Goal: Task Accomplishment & Management: Complete application form

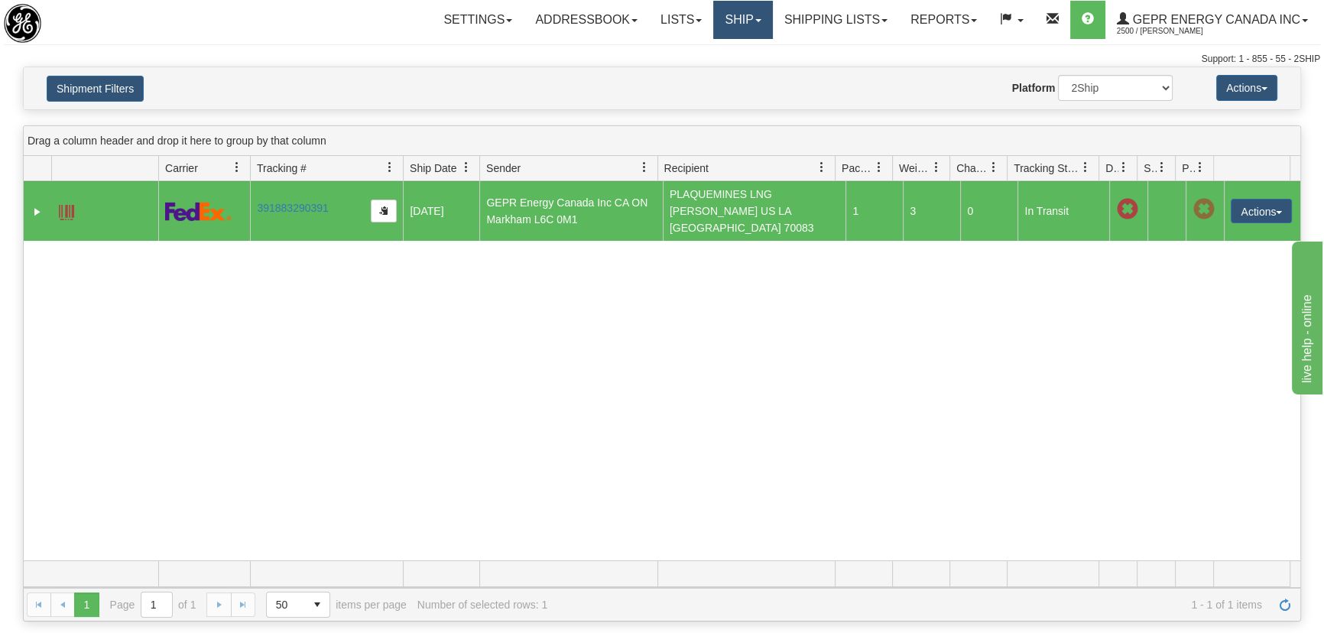
click at [728, 17] on link "Ship" at bounding box center [742, 20] width 59 height 38
click at [721, 47] on link "Ship Screen" at bounding box center [703, 54] width 138 height 20
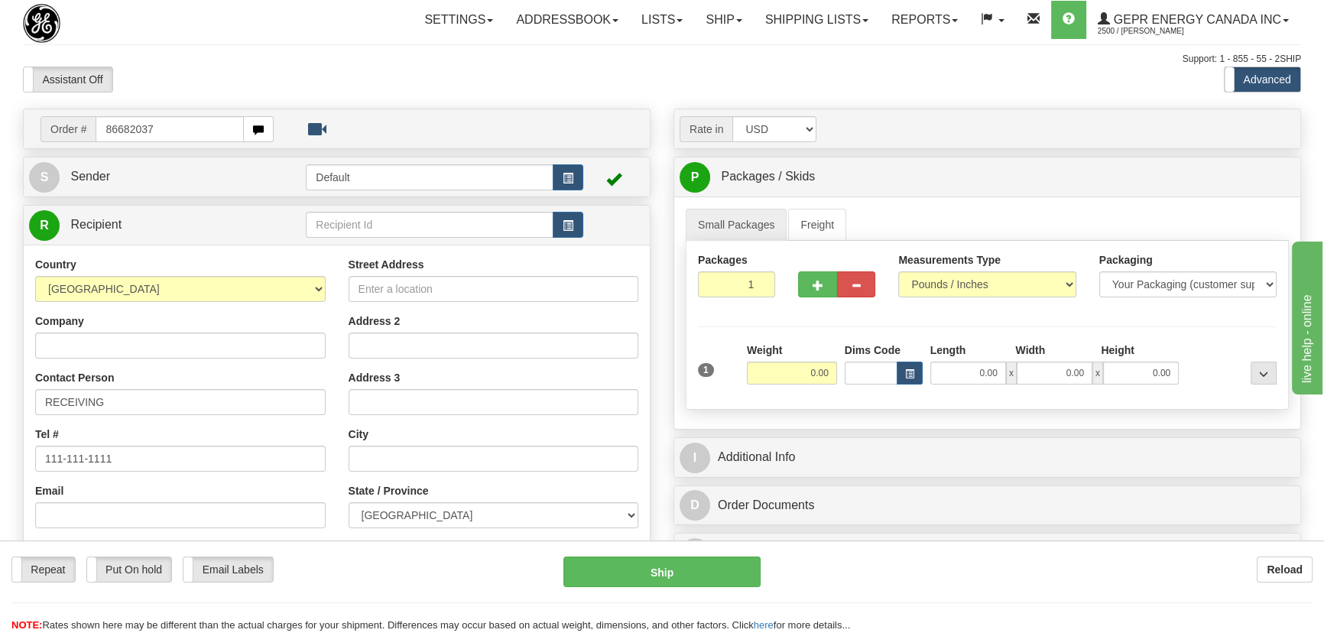
type input "86682037"
click at [267, 82] on body "Training Course Close Toggle navigation Settings Shipping Preferences New Recip…" at bounding box center [662, 316] width 1324 height 633
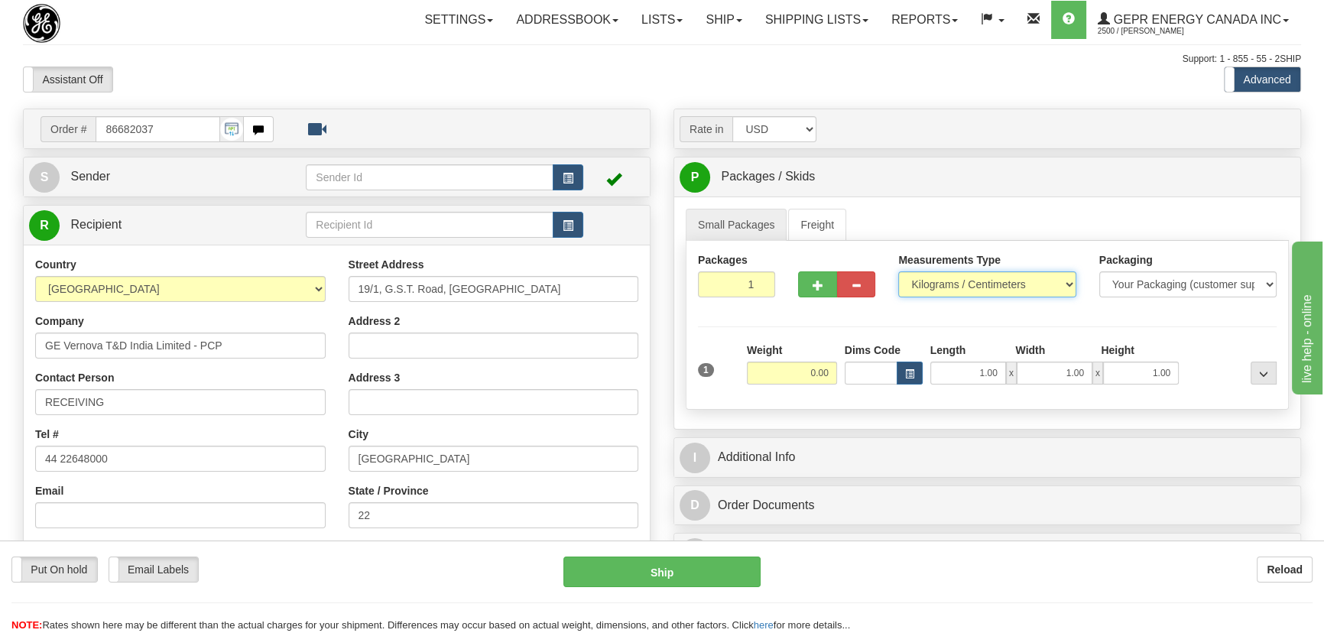
click at [935, 287] on select "Pounds / Inches Kilograms / Centimeters" at bounding box center [986, 284] width 177 height 26
select select "0"
click at [898, 271] on select "Pounds / Inches Kilograms / Centimeters" at bounding box center [986, 284] width 177 height 26
drag, startPoint x: 744, startPoint y: 287, endPoint x: 779, endPoint y: 327, distance: 54.1
click at [779, 316] on div "Packages 1 1 Measurements Type" at bounding box center [986, 325] width 603 height 169
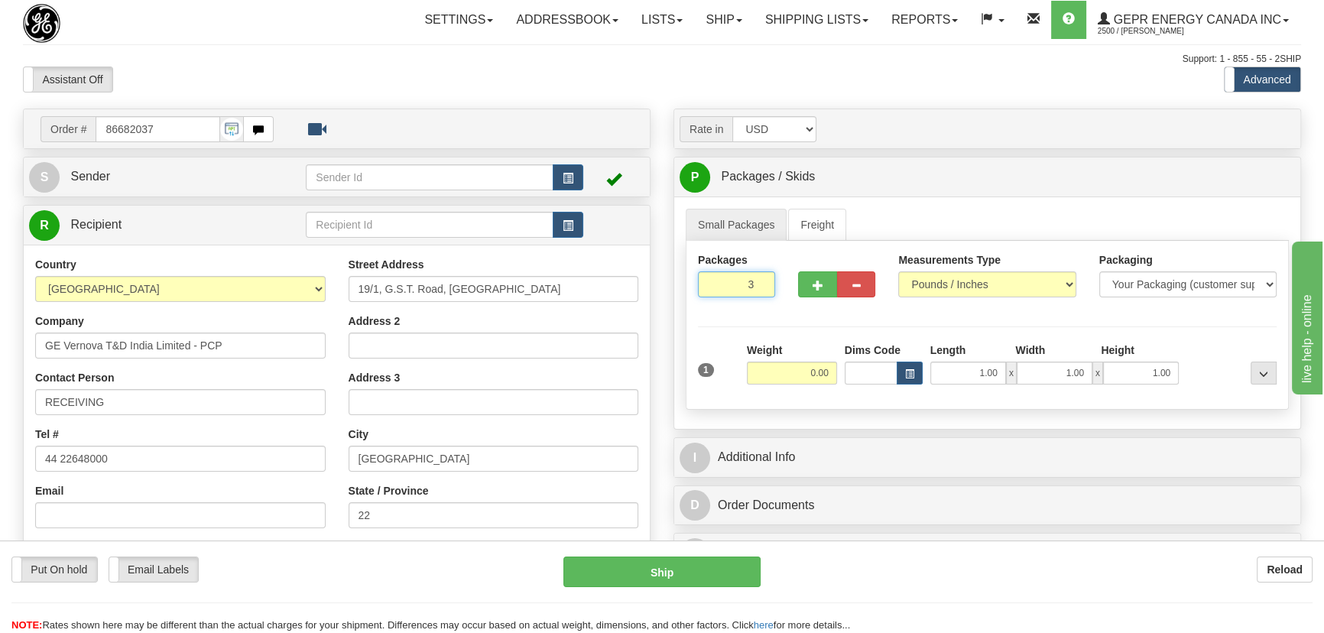
type input "3"
click at [779, 334] on div "Packages 3 1 Measurements Type" at bounding box center [986, 325] width 603 height 169
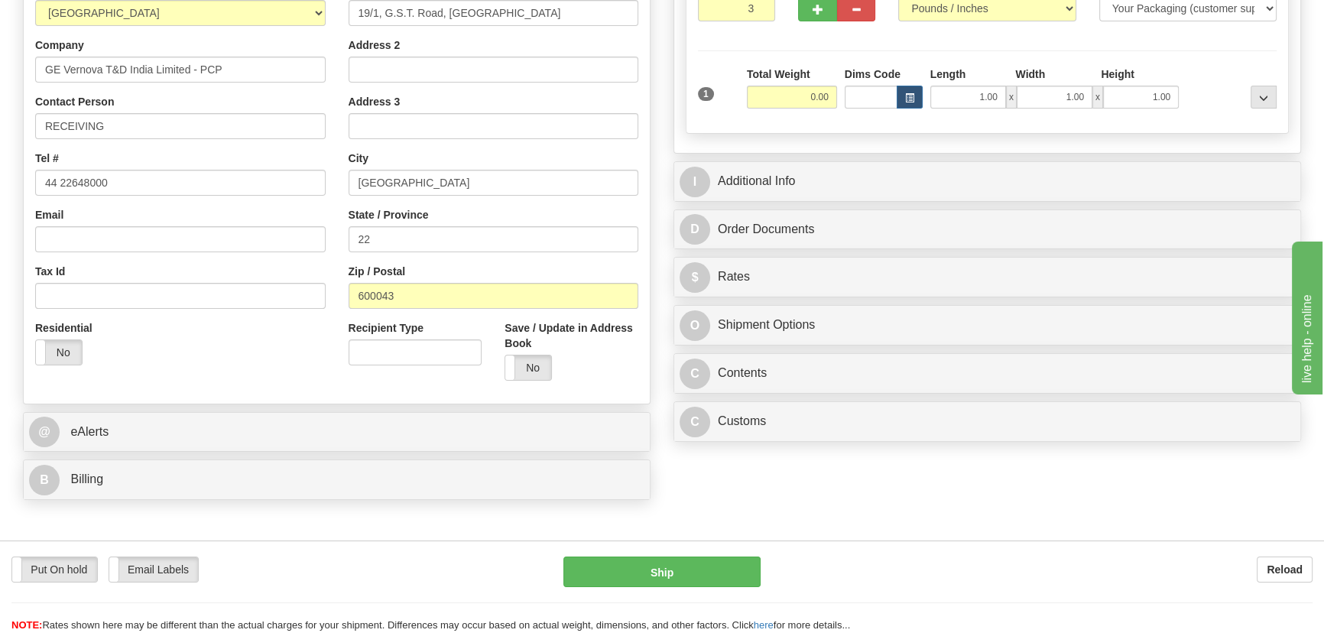
scroll to position [277, 0]
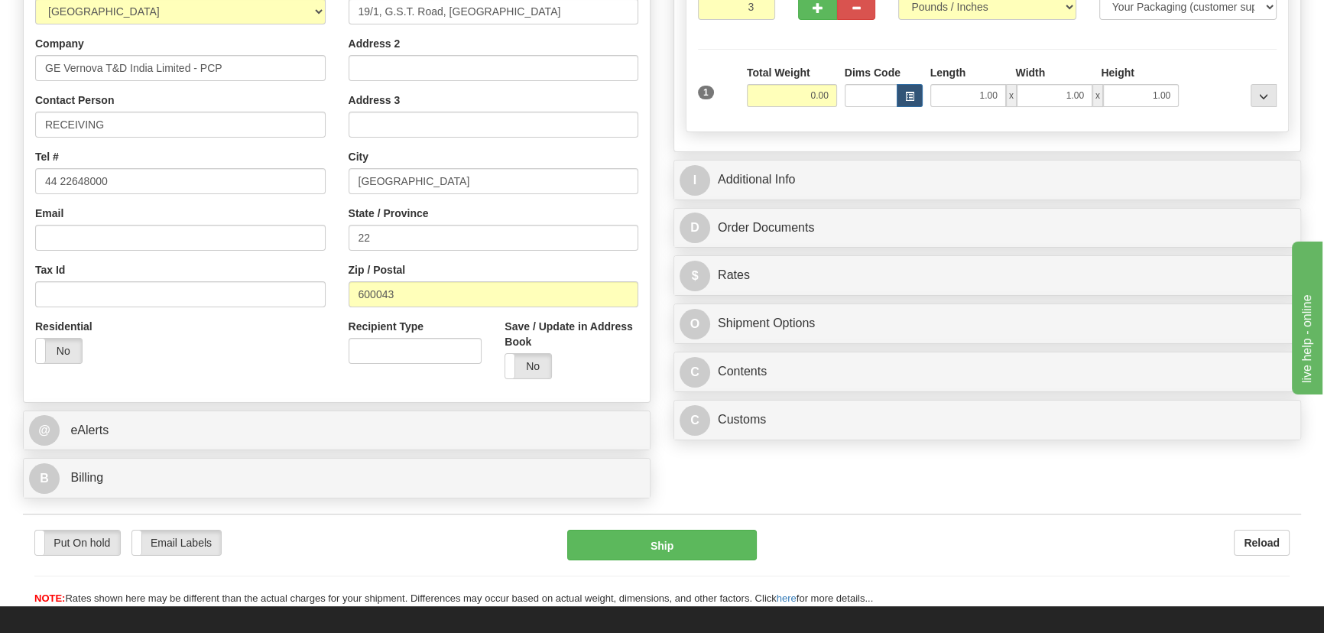
click at [559, 260] on div "Street Address 19/1, G.S.T. Road, [GEOGRAPHIC_DATA] Address 2 Address 3 City [G…" at bounding box center [493, 184] width 313 height 411
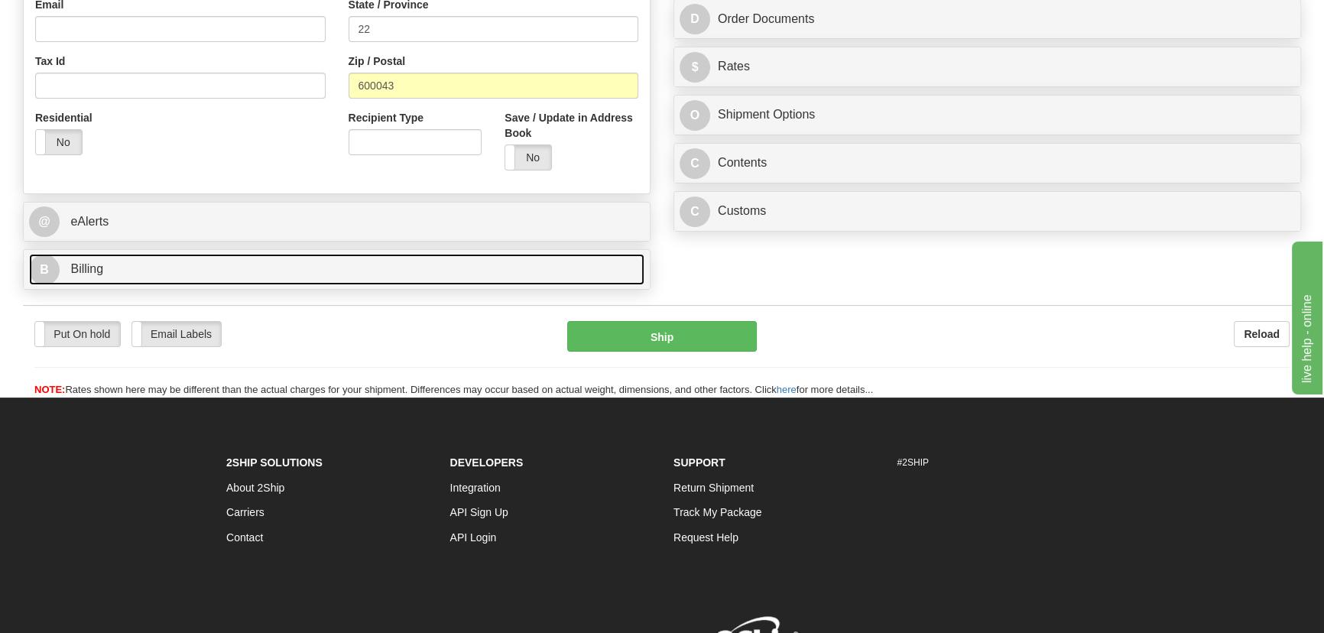
click at [284, 280] on link "B Billing" at bounding box center [336, 269] width 615 height 31
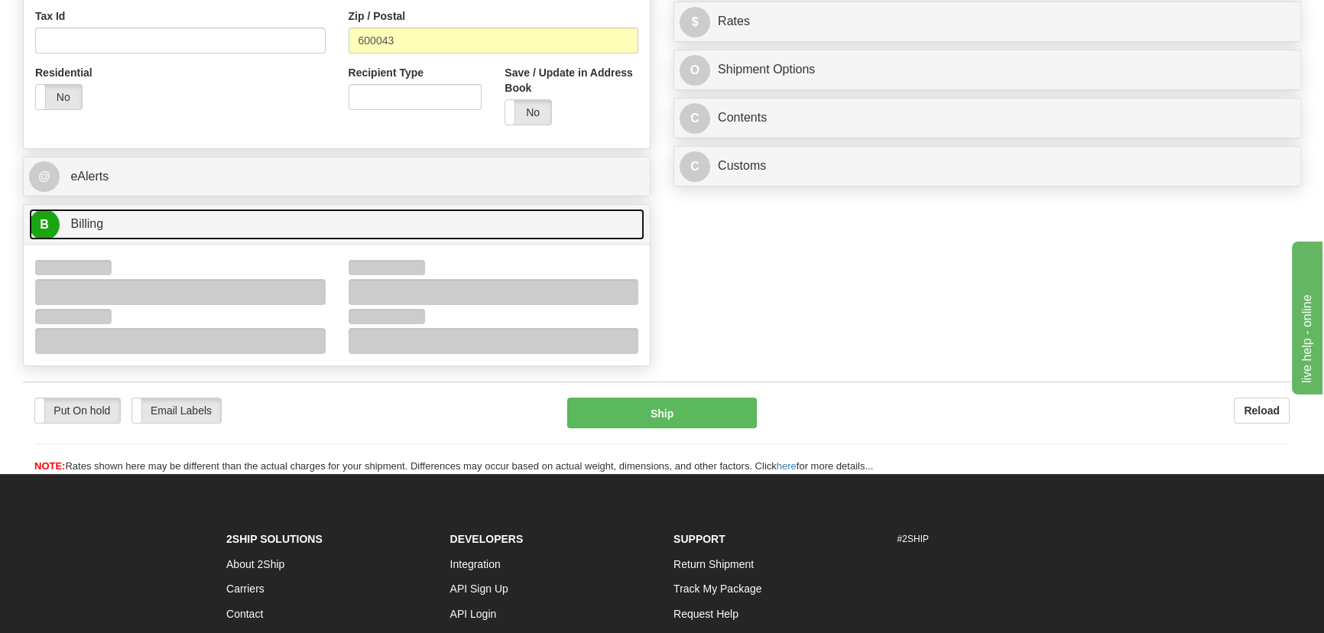
scroll to position [556, 0]
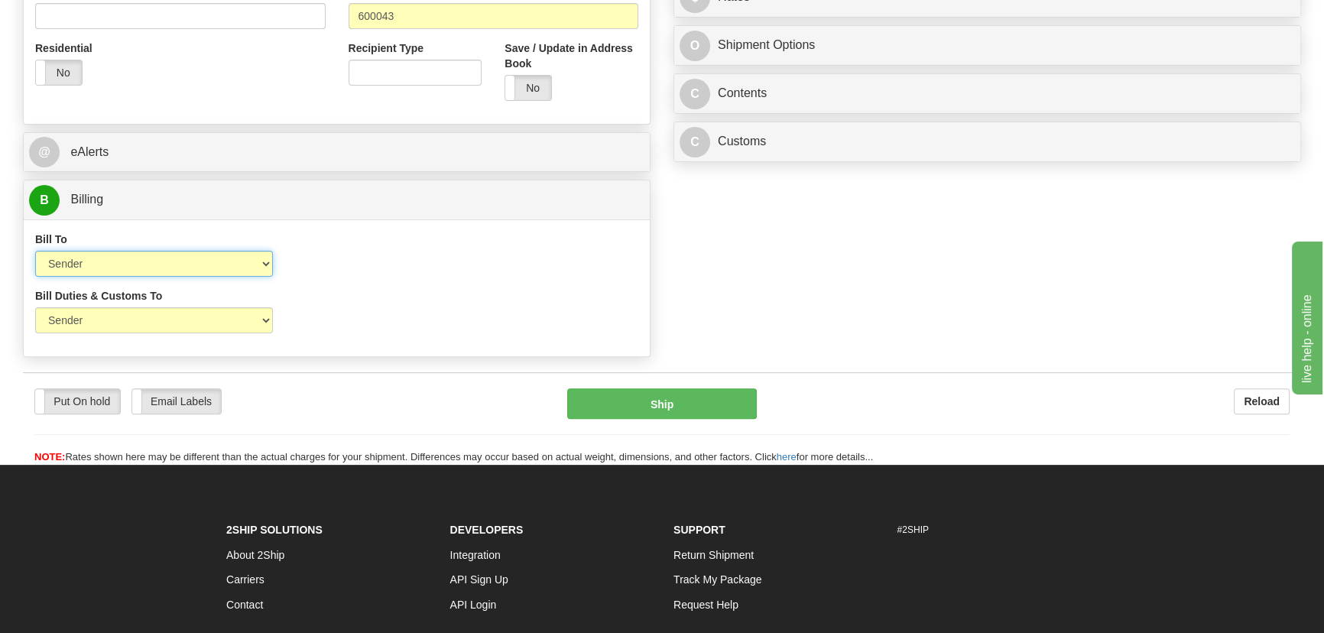
drag, startPoint x: 173, startPoint y: 257, endPoint x: 153, endPoint y: 274, distance: 26.0
click at [171, 258] on select "Sender Recipient Third Party Collect" at bounding box center [154, 264] width 238 height 26
select select "2"
click at [35, 251] on select "Sender Recipient Third Party Collect" at bounding box center [154, 264] width 238 height 26
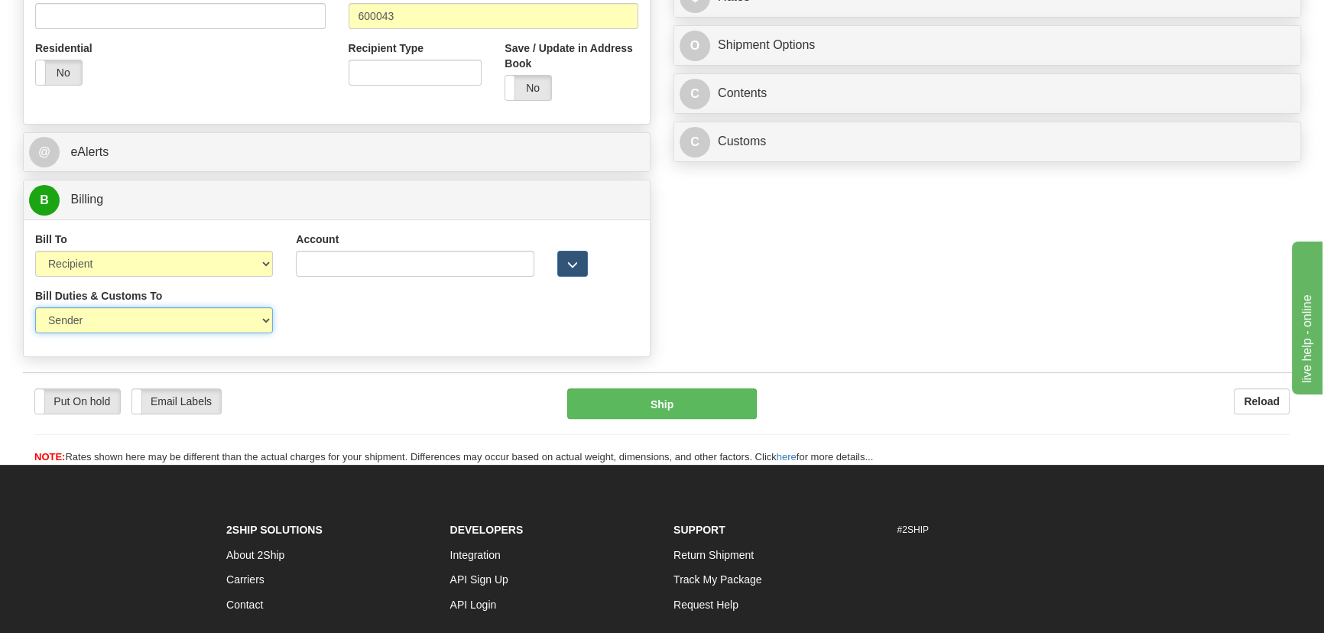
click at [138, 329] on select "Sender Recipient Third Party" at bounding box center [154, 320] width 238 height 26
select select "2"
click at [35, 307] on select "Sender Recipient Third Party" at bounding box center [154, 320] width 238 height 26
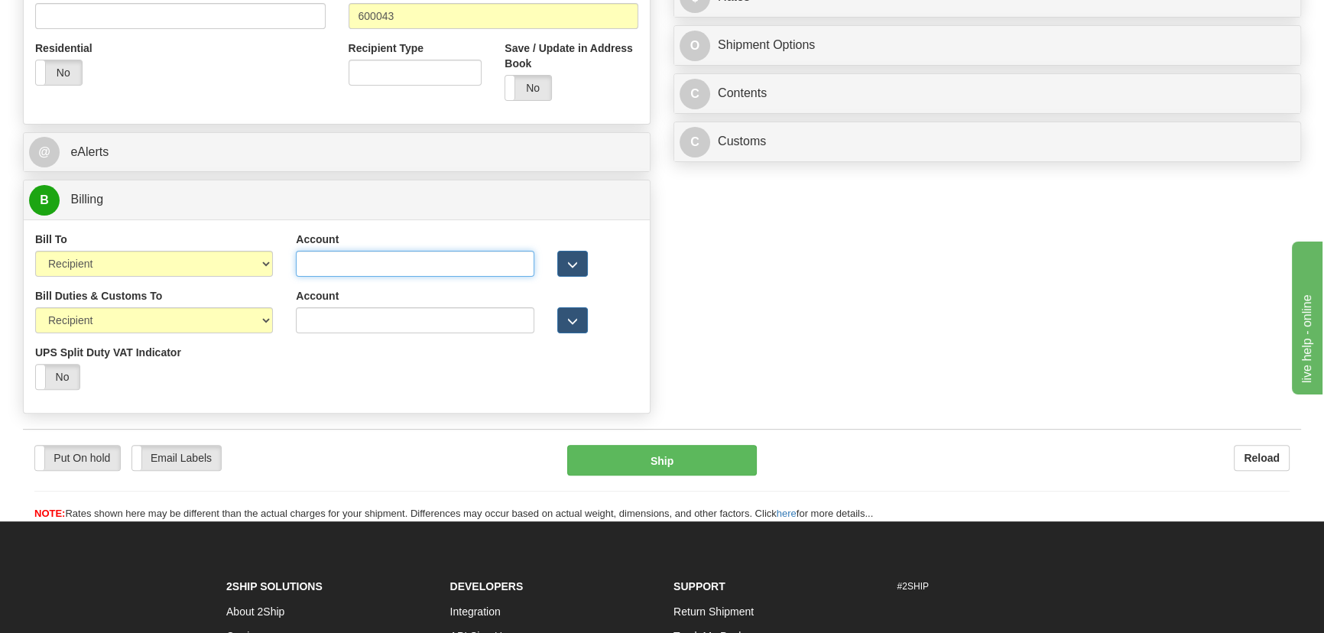
click at [354, 261] on input "Account" at bounding box center [415, 264] width 238 height 26
paste input "968305827"
type input "968305827"
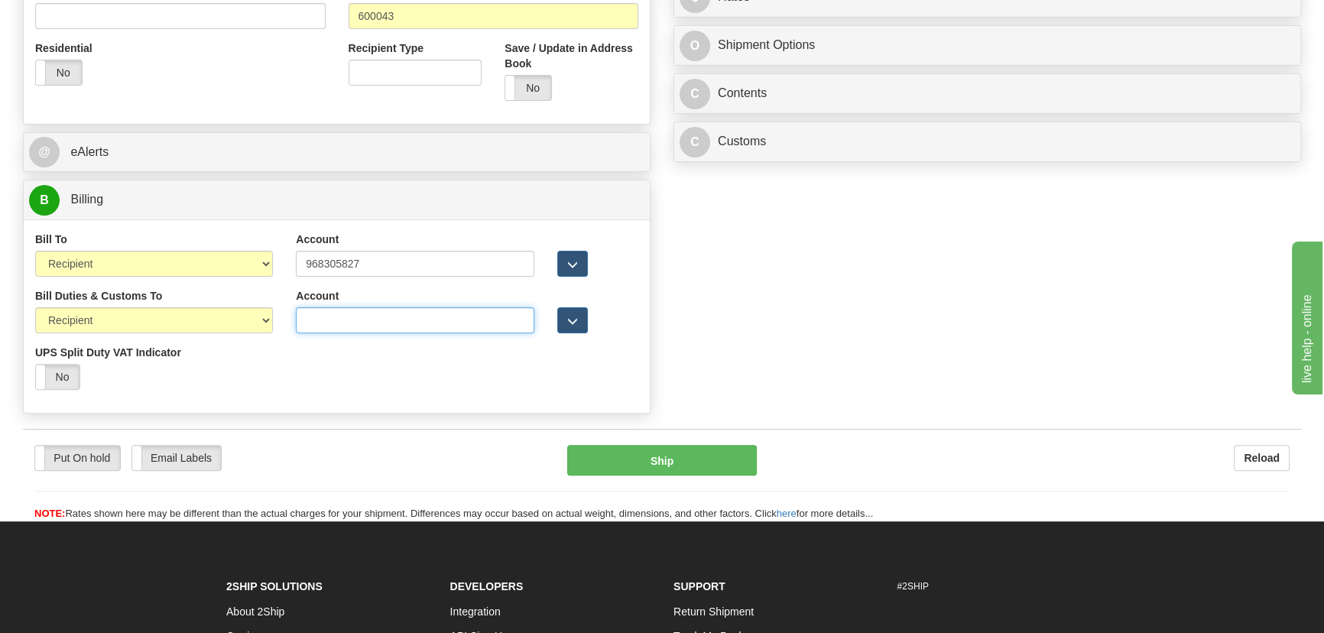
click at [306, 329] on input "Account" at bounding box center [415, 320] width 238 height 26
paste input "968305827"
type input "968305827"
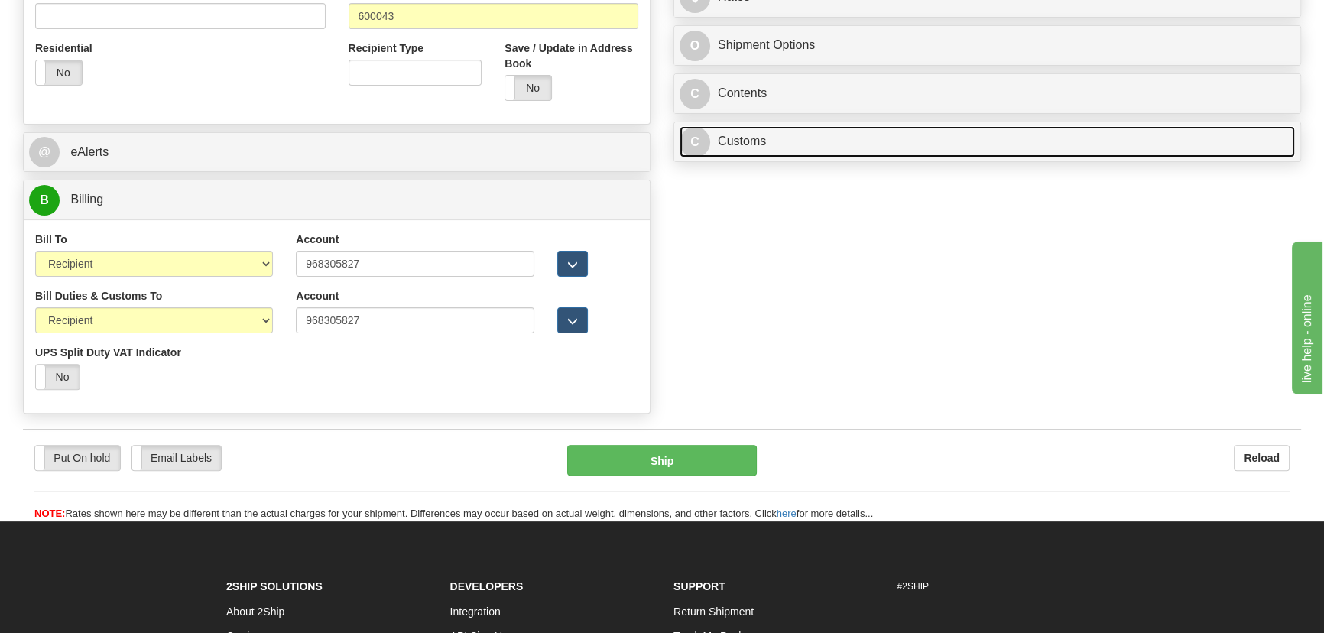
click at [854, 135] on link "C Customs" at bounding box center [986, 141] width 615 height 31
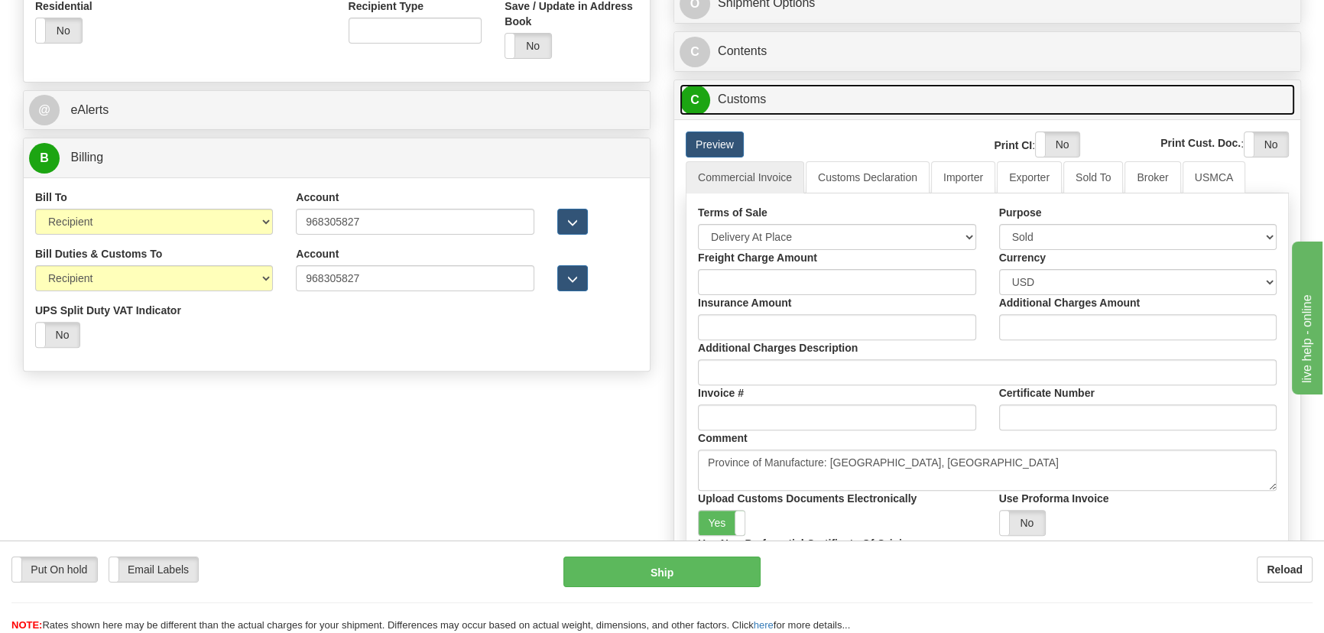
scroll to position [695, 0]
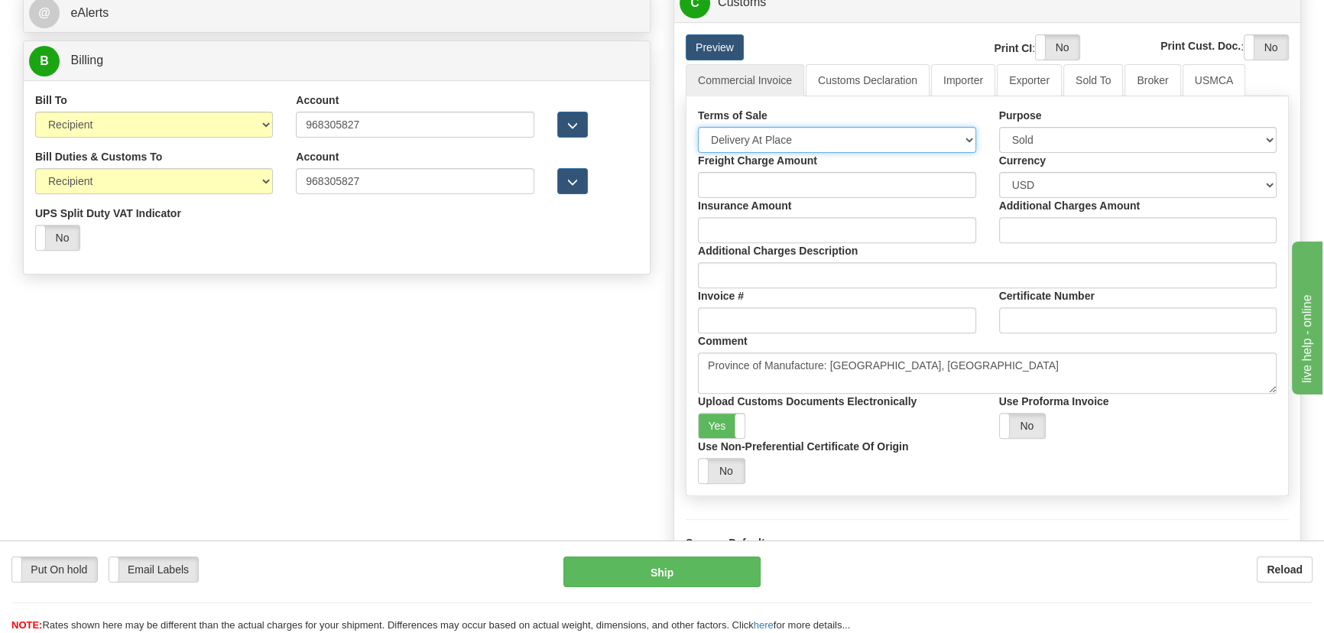
drag, startPoint x: 843, startPoint y: 128, endPoint x: 823, endPoint y: 141, distance: 24.2
click at [841, 129] on select "Free Carrier Free On Board Ex Works Delivered Duty Unpaid Delivered Duty Paid C…" at bounding box center [837, 140] width 278 height 26
select select "7"
click at [698, 127] on select "Free Carrier Free On Board Ex Works Delivered Duty Unpaid Delivered Duty Paid C…" at bounding box center [837, 140] width 278 height 26
click at [727, 430] on label "Yes" at bounding box center [721, 425] width 46 height 24
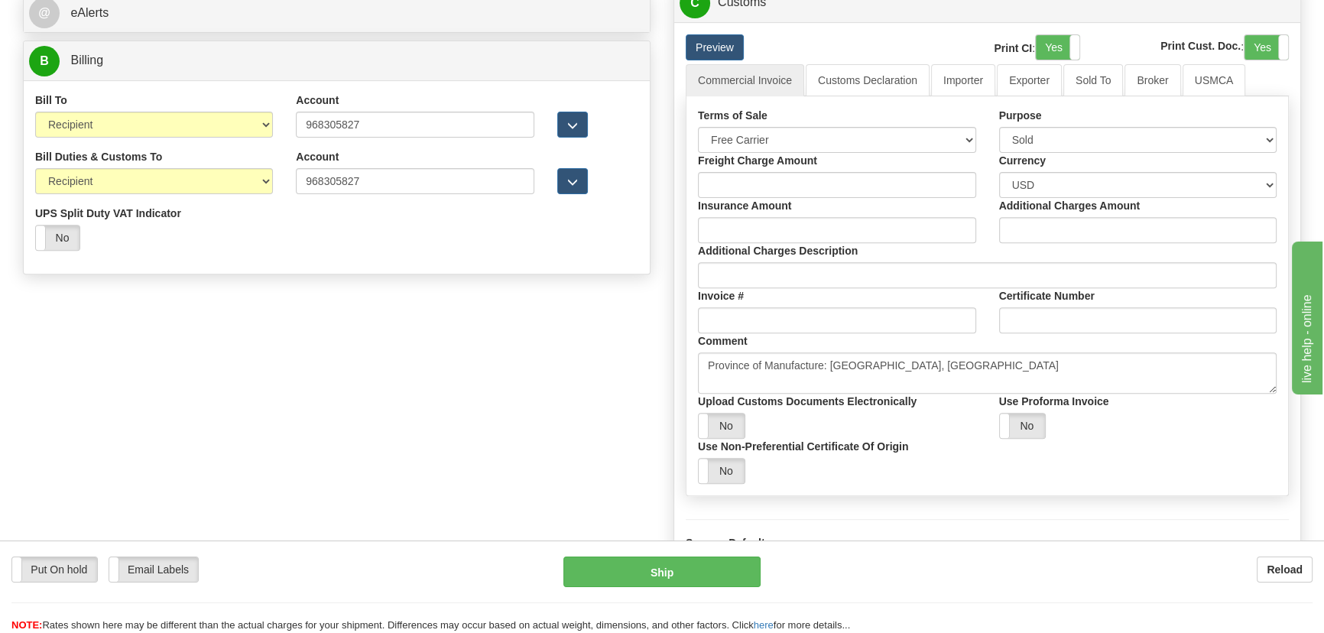
drag, startPoint x: 1072, startPoint y: 46, endPoint x: 1091, endPoint y: 44, distance: 18.5
click at [1072, 45] on span at bounding box center [1079, 47] width 20 height 24
click at [1265, 38] on label "Yes" at bounding box center [1266, 47] width 44 height 24
click at [963, 78] on link "Importer" at bounding box center [963, 80] width 64 height 32
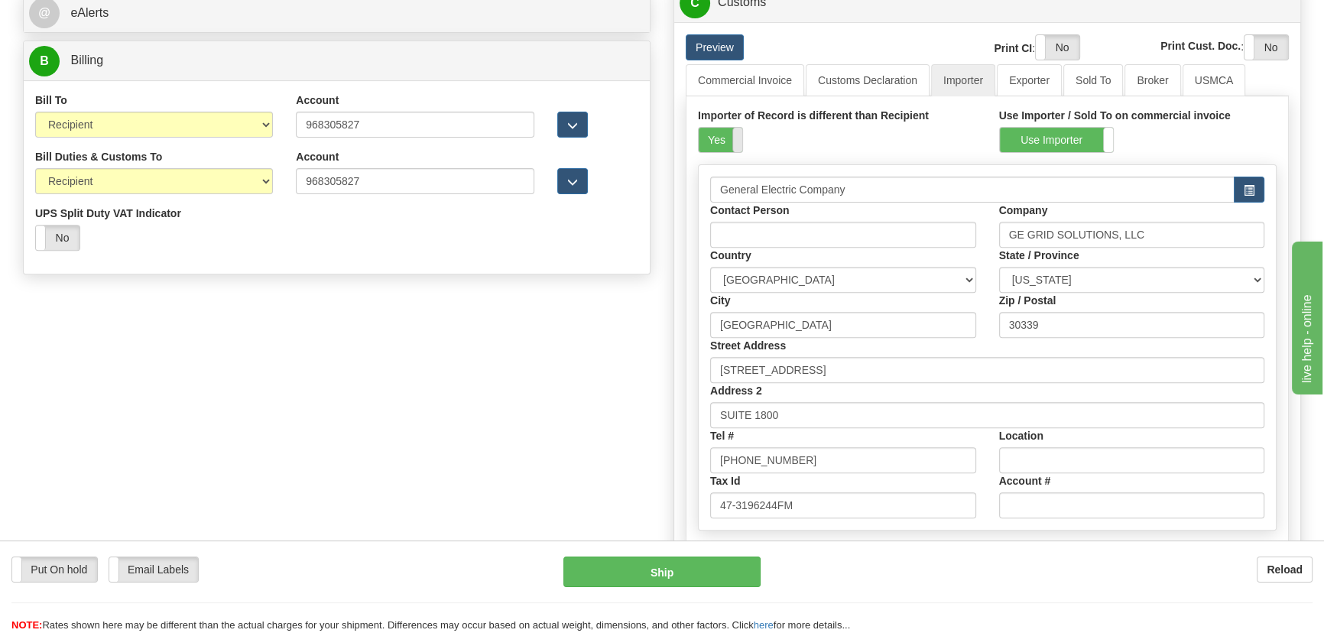
click at [735, 133] on span at bounding box center [742, 140] width 20 height 24
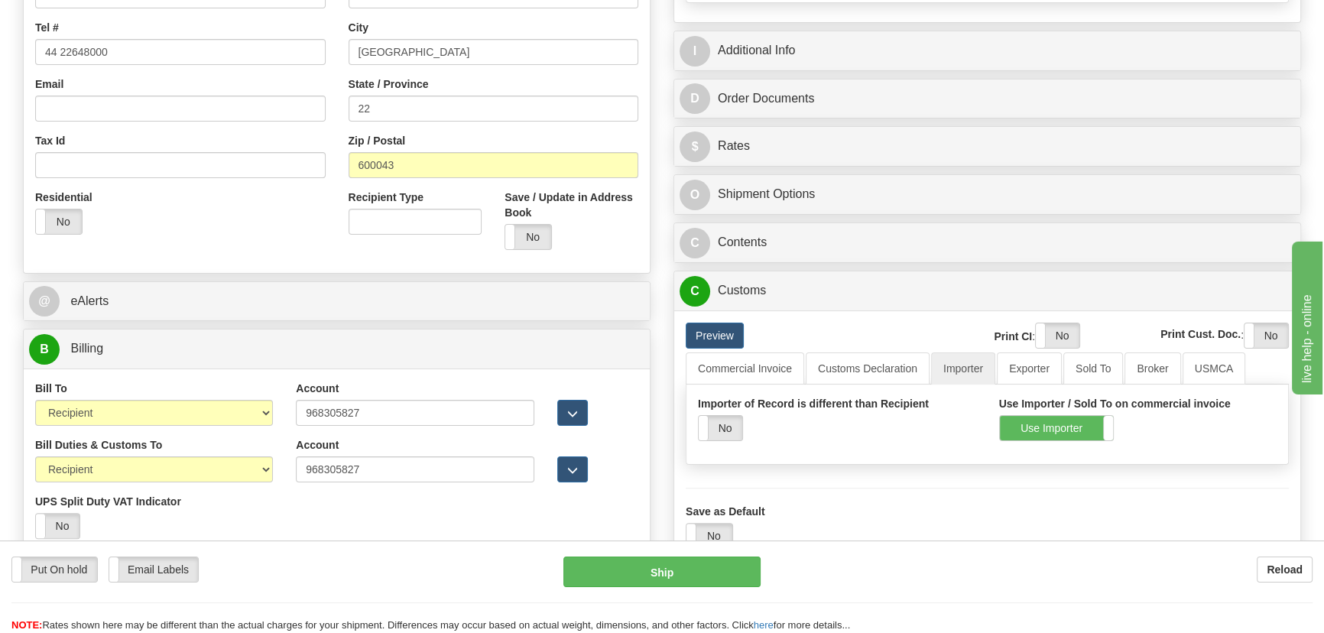
scroll to position [138, 0]
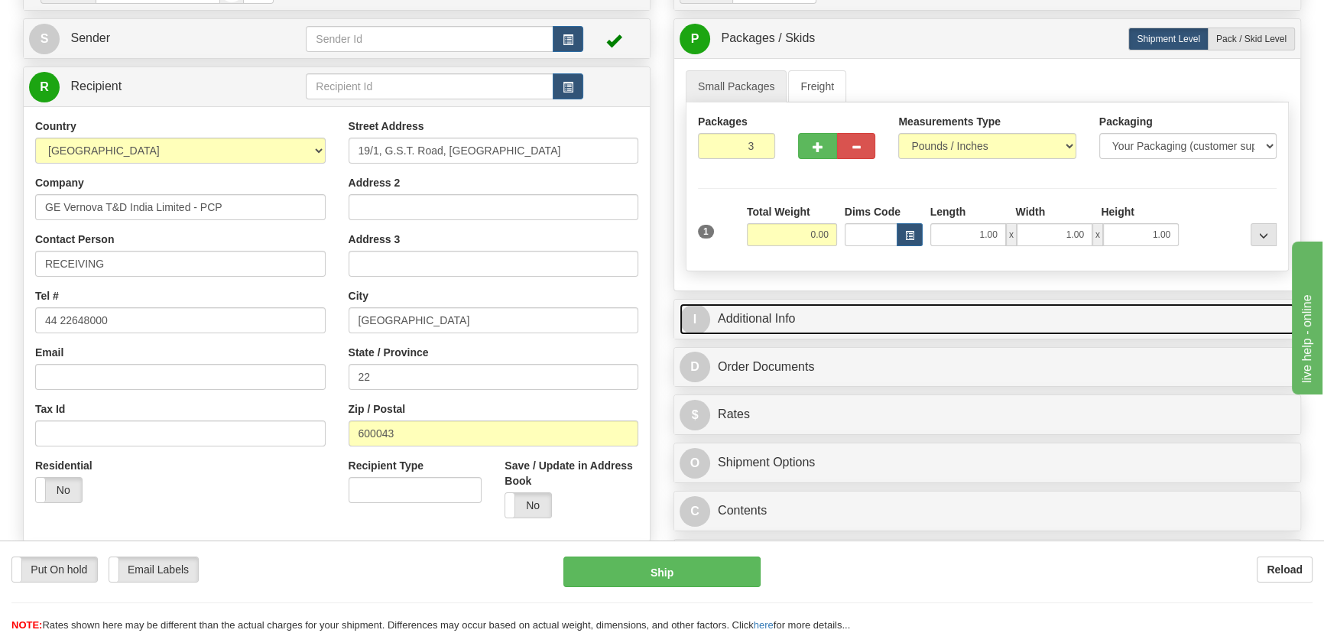
click at [1093, 325] on link "I Additional Info" at bounding box center [986, 318] width 615 height 31
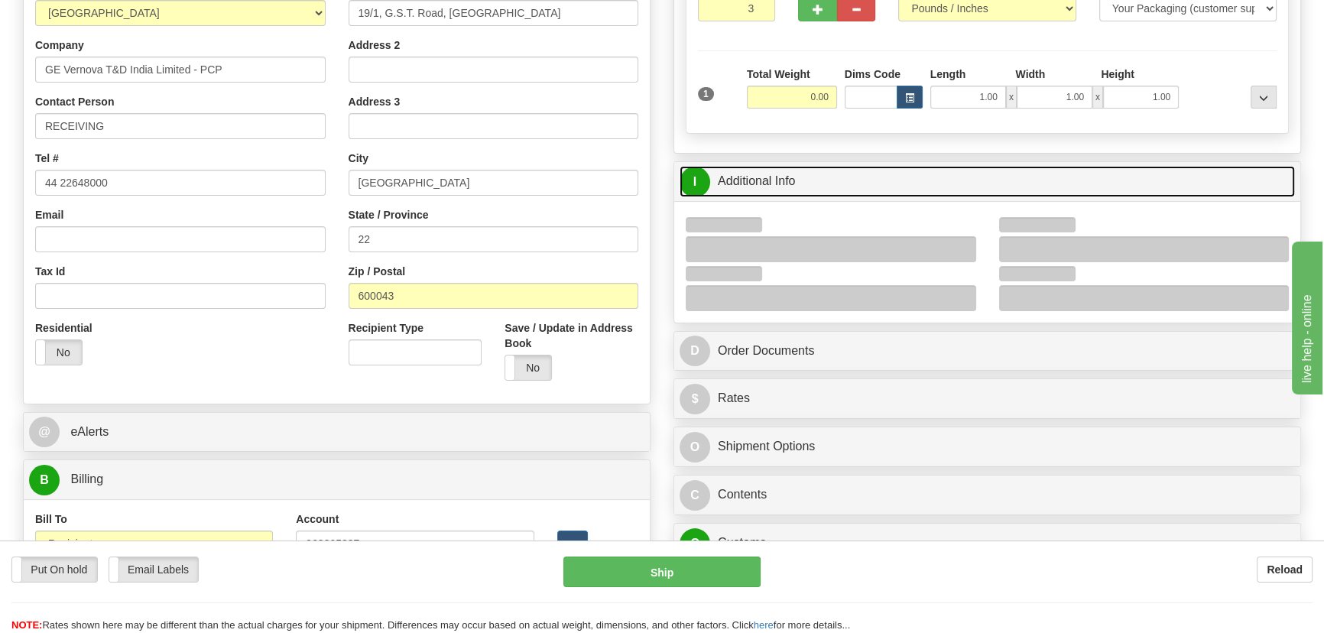
scroll to position [277, 0]
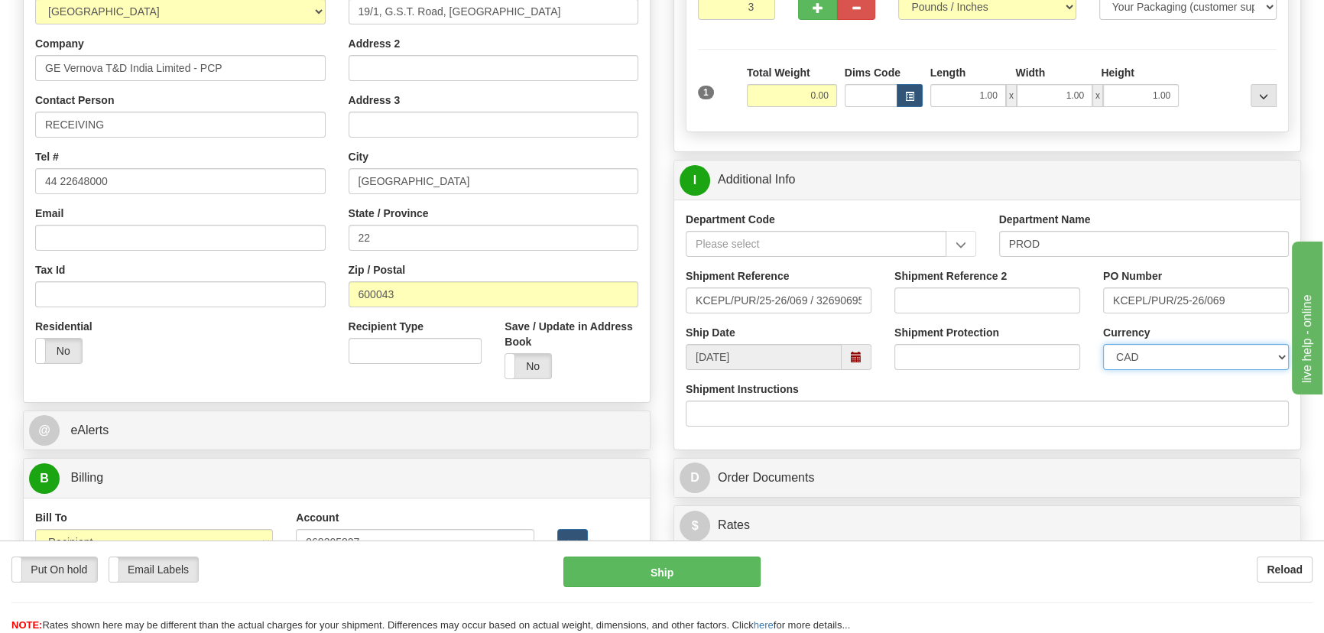
click at [1127, 355] on select "CAD USD EUR ZAR [PERSON_NAME] ARN AUD AUS AWG BBD BFR BGN BHD BMD BND BRC BRL C…" at bounding box center [1196, 357] width 186 height 26
select select "1"
click at [1103, 344] on select "CAD USD EUR ZAR [PERSON_NAME] ARN AUD AUS AWG BBD BFR BGN BHD BMD BND BRC BRL C…" at bounding box center [1196, 357] width 186 height 26
click at [945, 299] on input "Shipment Reference 2" at bounding box center [987, 300] width 186 height 26
drag, startPoint x: 976, startPoint y: 299, endPoint x: 820, endPoint y: 291, distance: 156.1
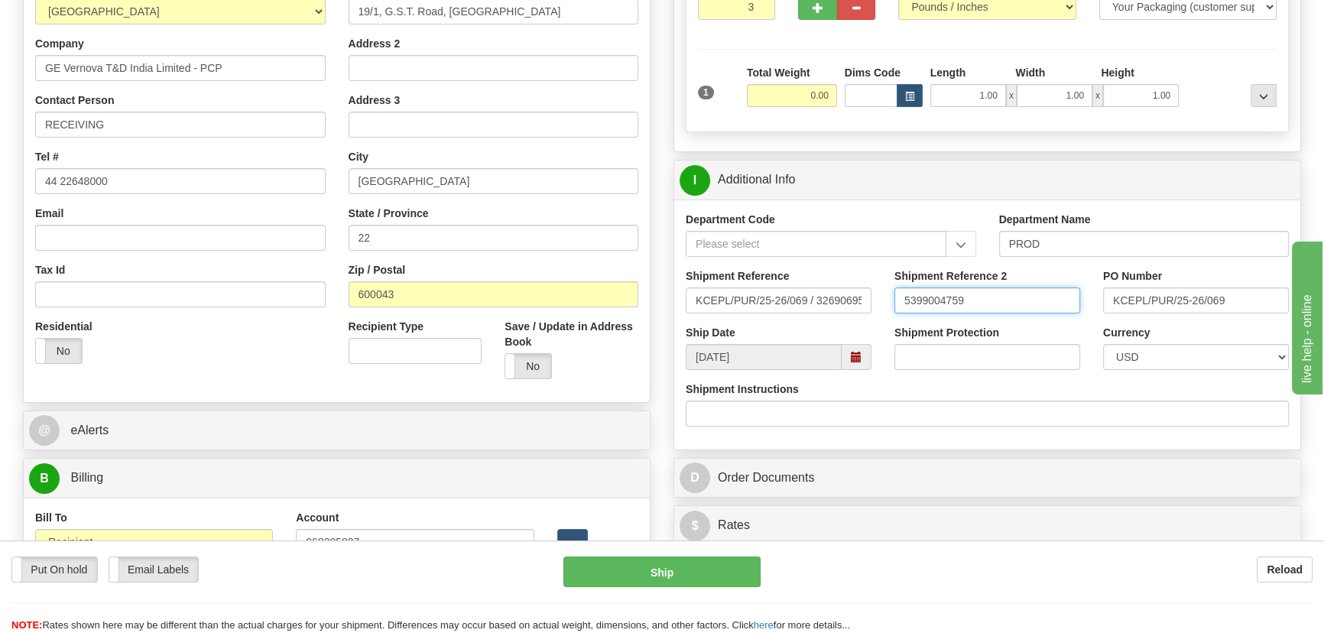
click at [820, 291] on div "Shipment Reference KCEPL/PUR/25-26/069 / 3269069516 Shipment Reference 2 539900…" at bounding box center [987, 296] width 626 height 57
type input "5399004759"
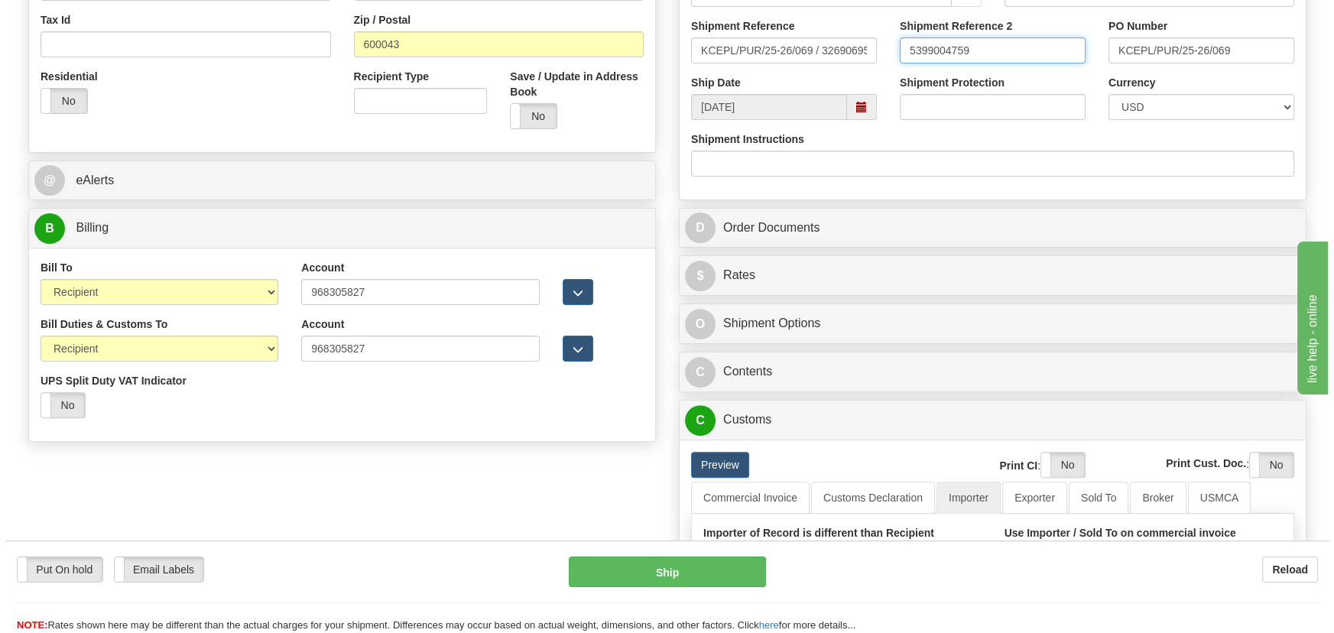
scroll to position [625, 0]
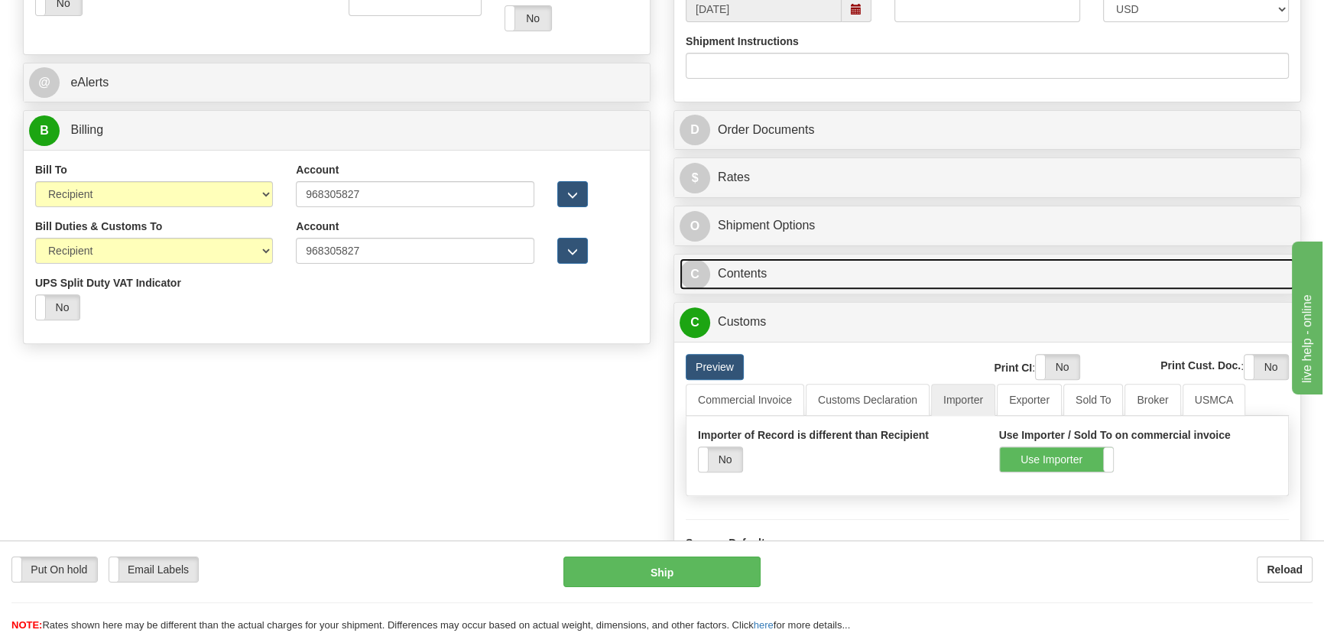
click at [1038, 266] on link "C Contents" at bounding box center [986, 273] width 615 height 31
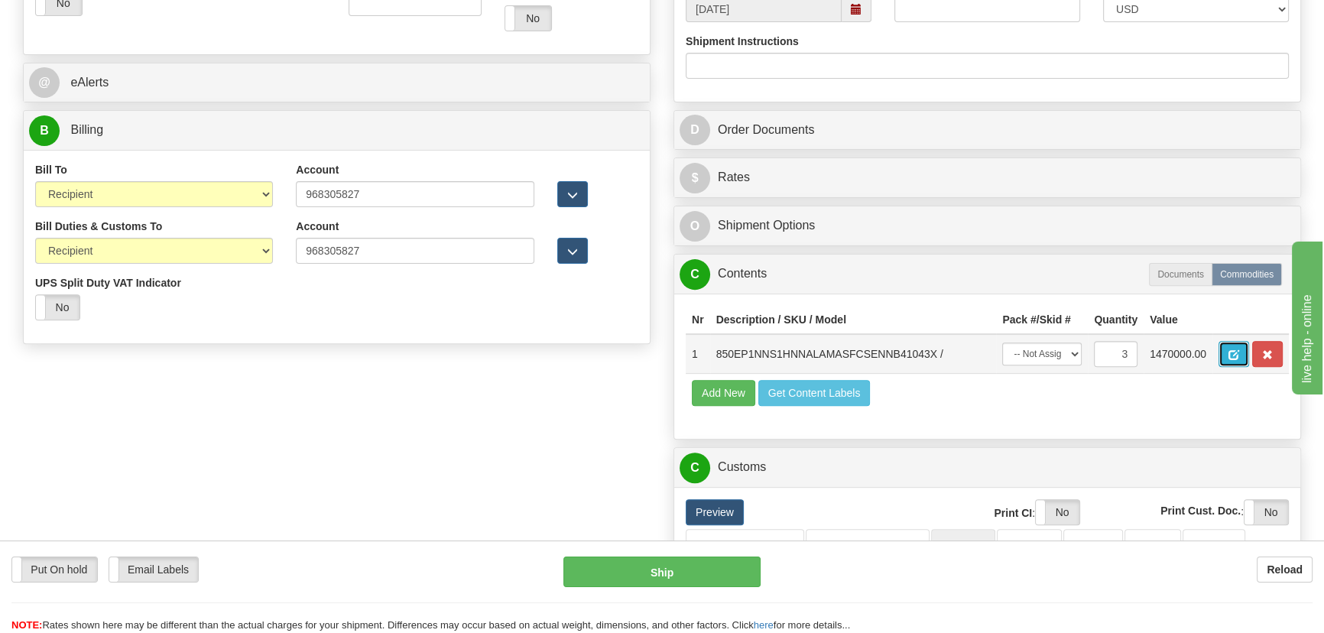
click at [1237, 362] on button "button" at bounding box center [1233, 354] width 31 height 26
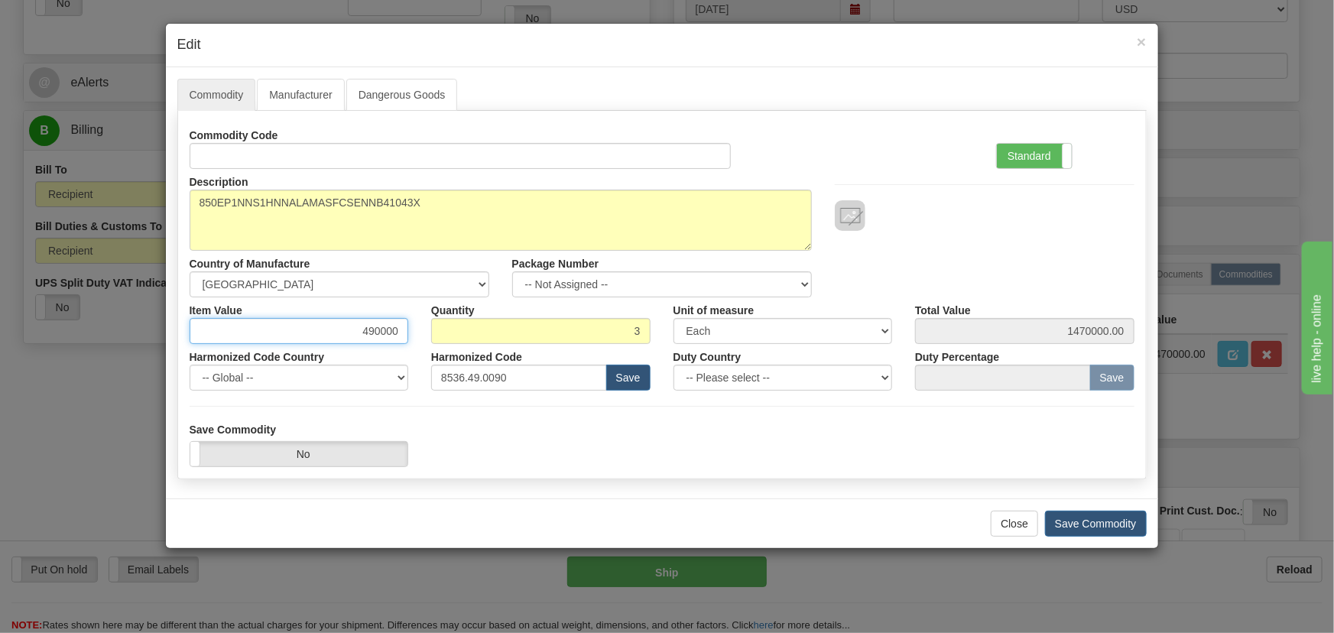
drag, startPoint x: 351, startPoint y: 328, endPoint x: 494, endPoint y: 361, distance: 147.6
click at [494, 361] on div "Commodity Code Standard Advanced Description 850EP1NNS1HNNALAMASFCSENNB41043X C…" at bounding box center [662, 256] width 945 height 268
type input "1937.45"
type input "5812.35"
click at [1030, 153] on label "Standard" at bounding box center [1034, 156] width 75 height 24
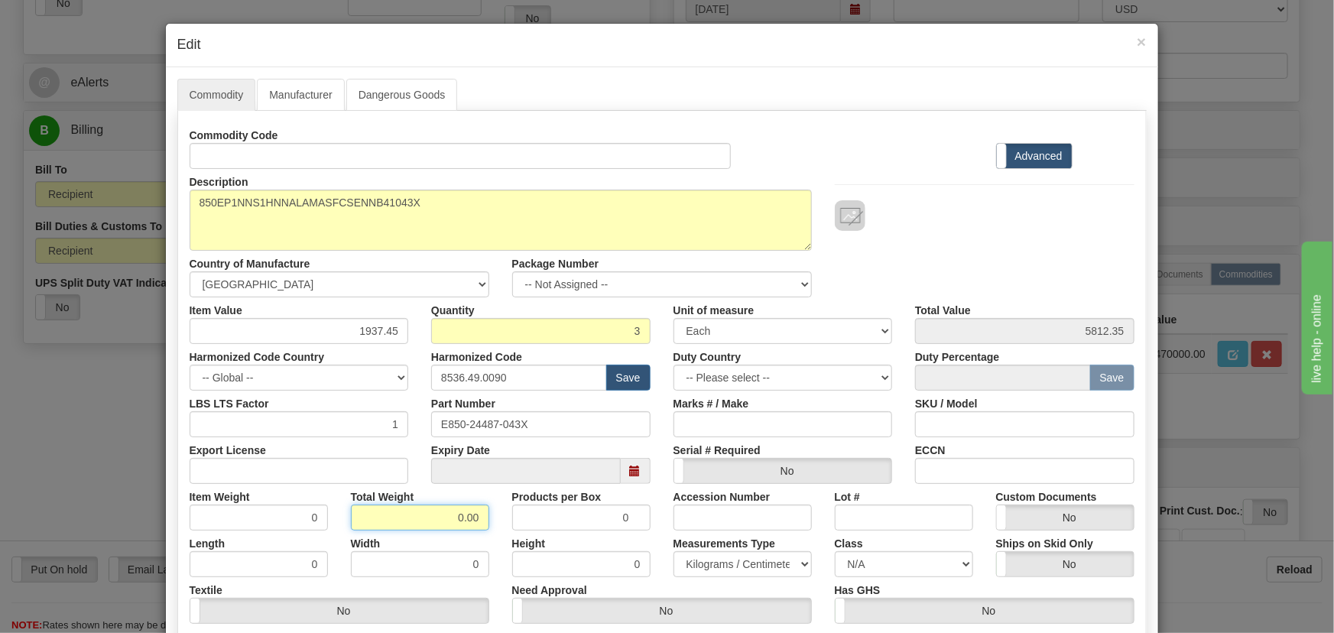
drag, startPoint x: 445, startPoint y: 513, endPoint x: 484, endPoint y: 527, distance: 41.6
click at [483, 527] on div "0.00" at bounding box center [420, 517] width 138 height 26
type input "3"
type input "1.0000"
click at [484, 527] on div "Total Weight 3" at bounding box center [419, 507] width 161 height 47
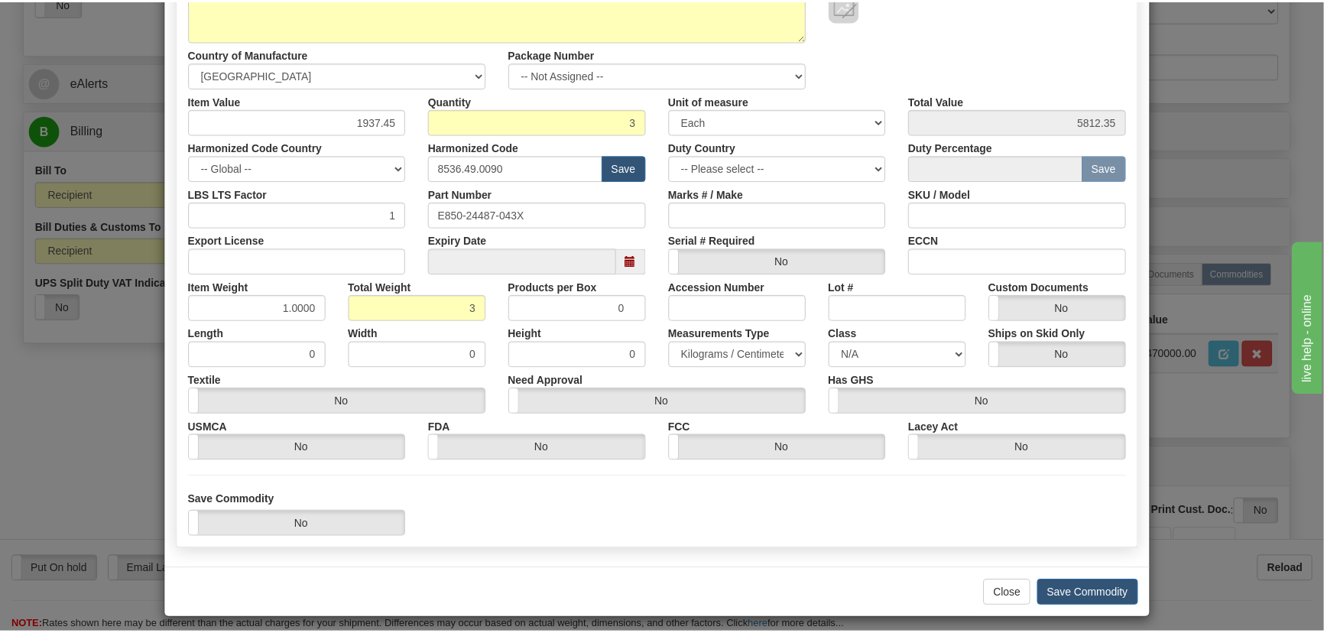
scroll to position [217, 0]
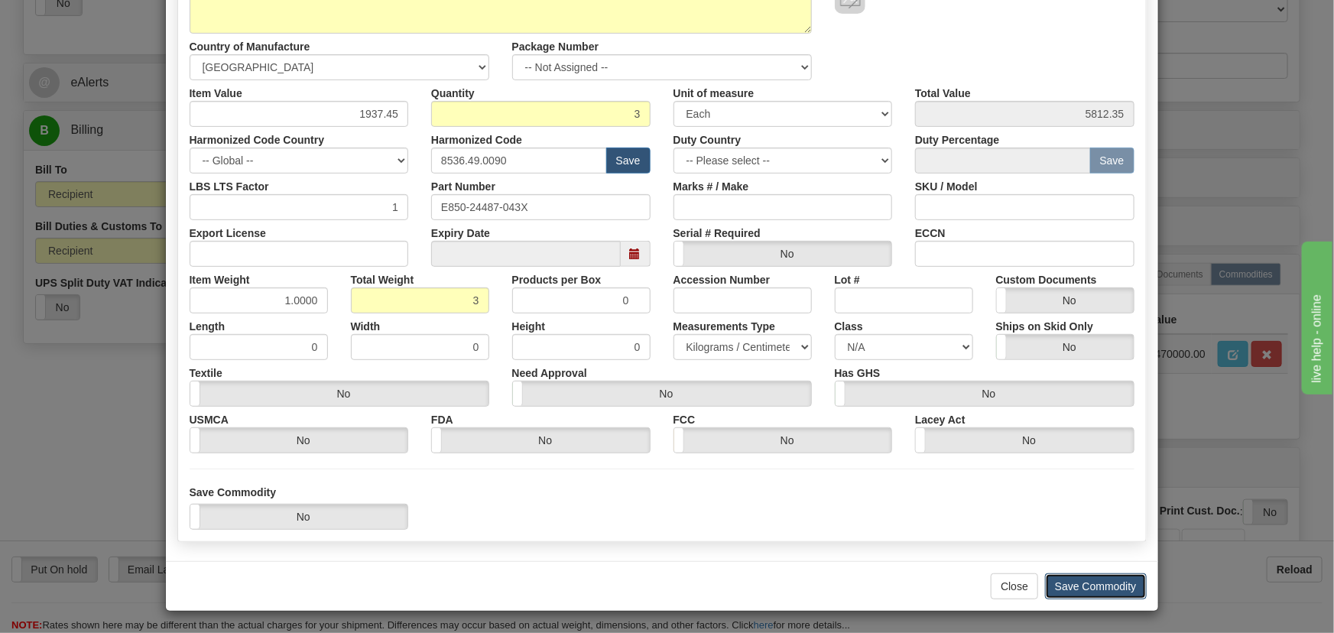
click at [1105, 583] on button "Save Commodity" at bounding box center [1096, 586] width 102 height 26
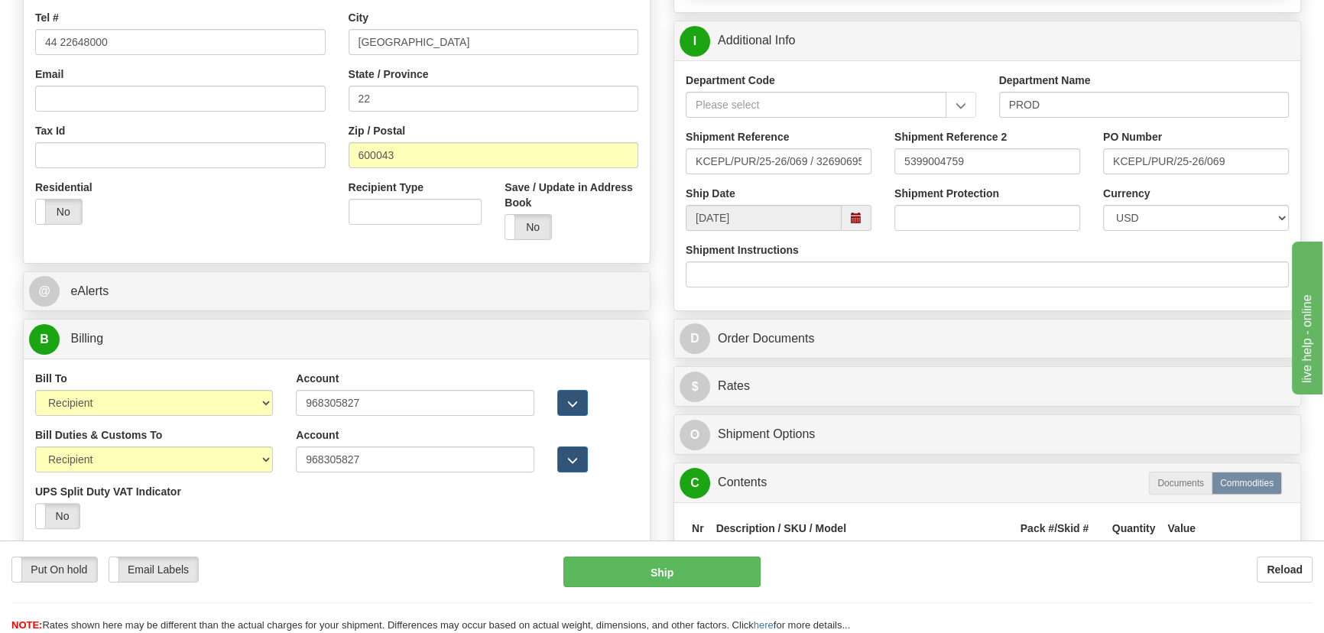
scroll to position [138, 0]
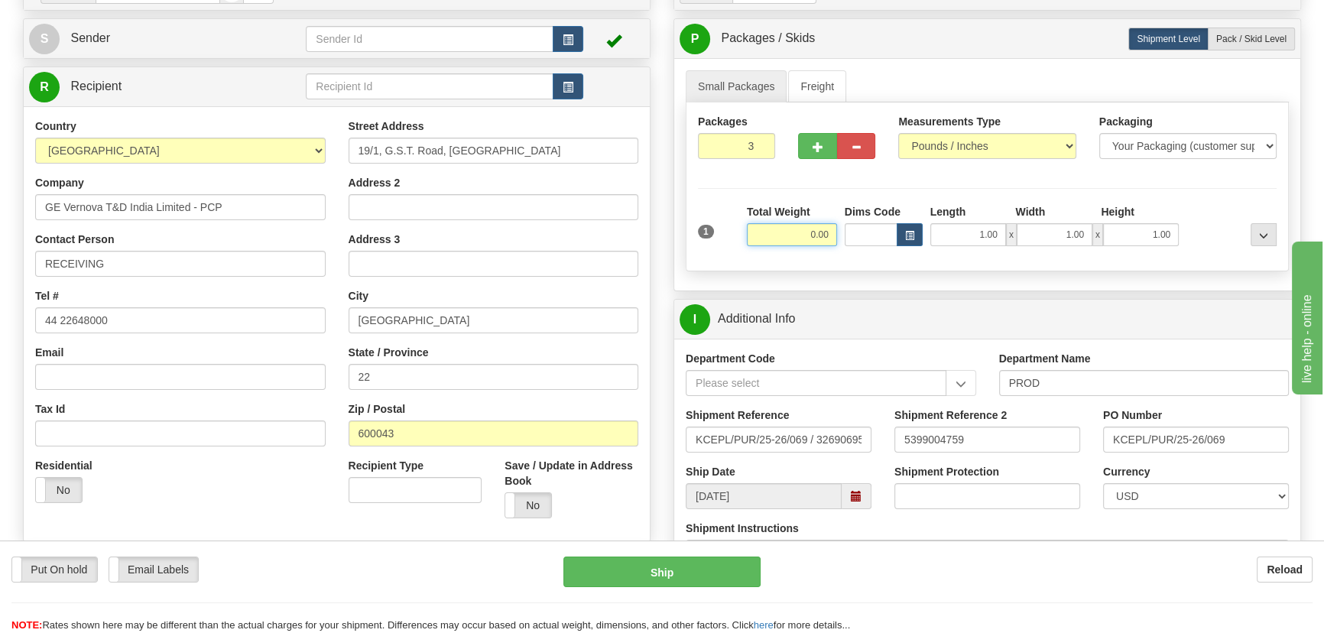
drag, startPoint x: 800, startPoint y: 222, endPoint x: 845, endPoint y: 245, distance: 50.9
click at [845, 245] on div "1 Total Weight 0.00 Dims Code x" at bounding box center [987, 231] width 586 height 54
type input "90.00"
click at [1186, 196] on div "Packages 3 1 Measurements Type" at bounding box center [986, 186] width 603 height 169
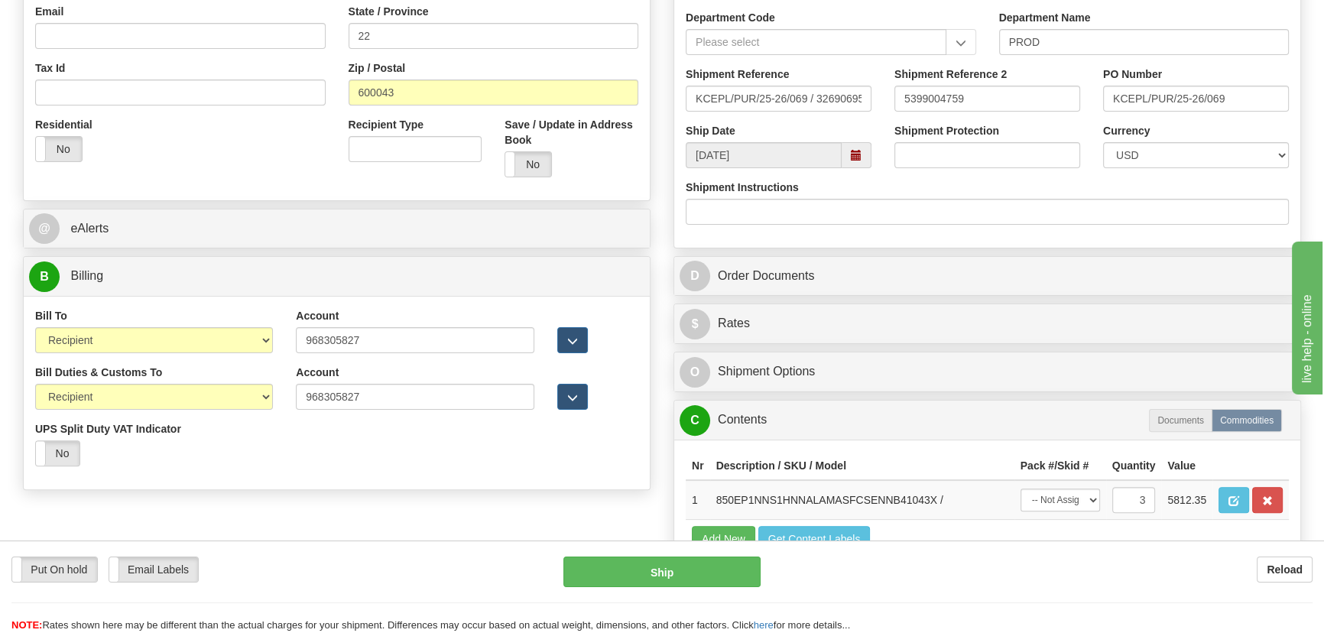
scroll to position [556, 0]
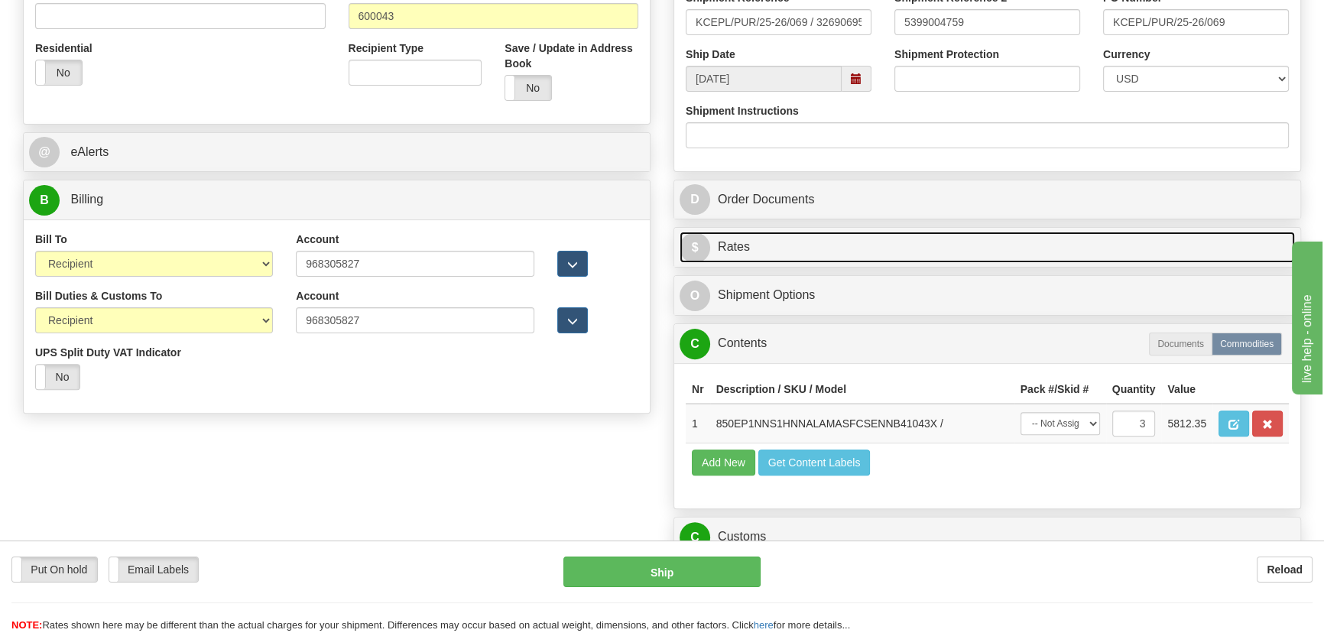
click at [1020, 251] on link "$ Rates" at bounding box center [986, 247] width 615 height 31
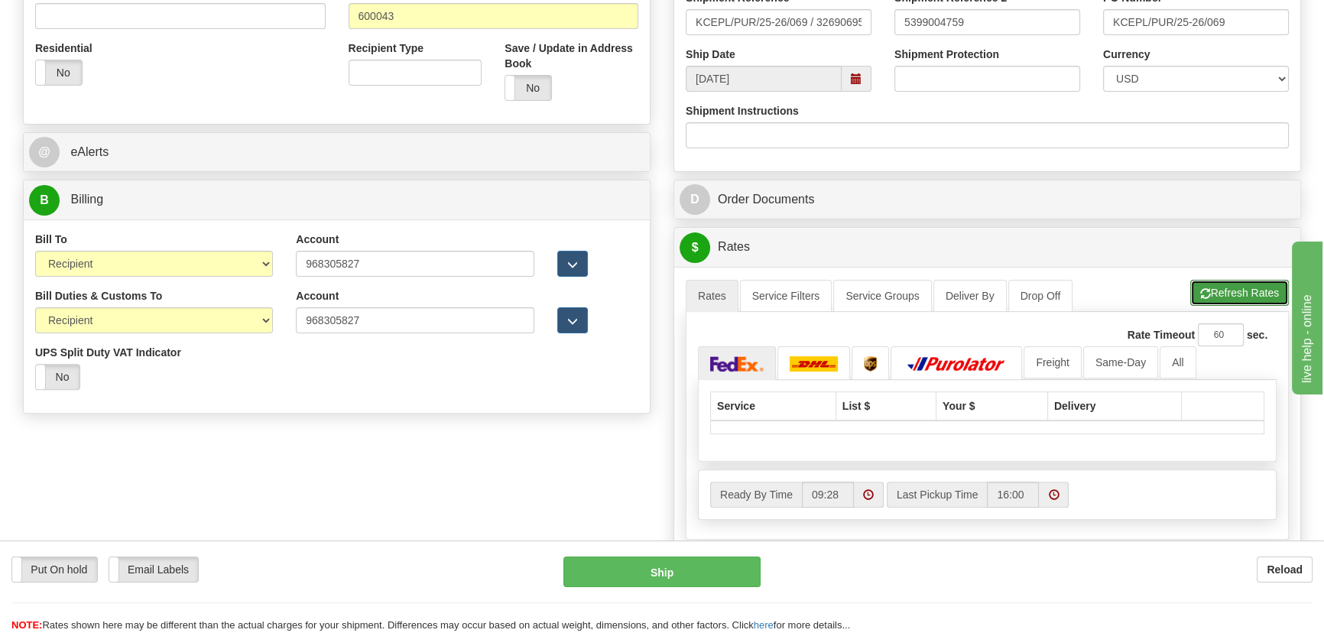
click at [1227, 295] on button "Refresh Rates" at bounding box center [1239, 293] width 99 height 26
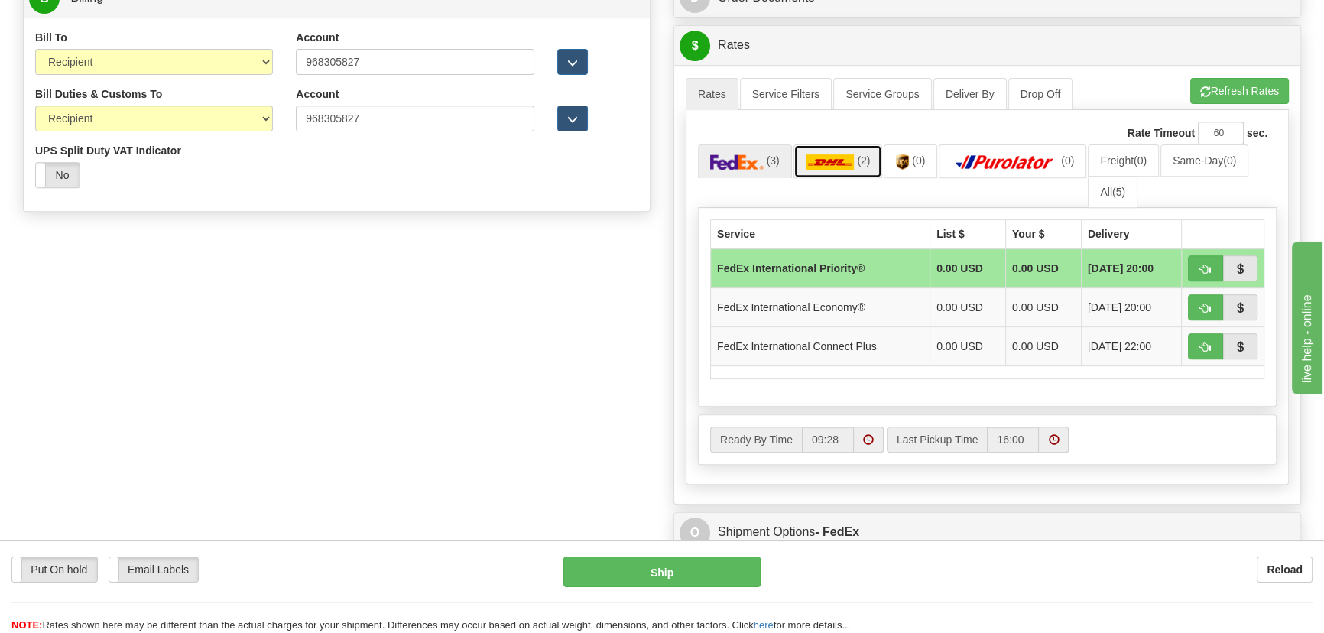
scroll to position [764, 0]
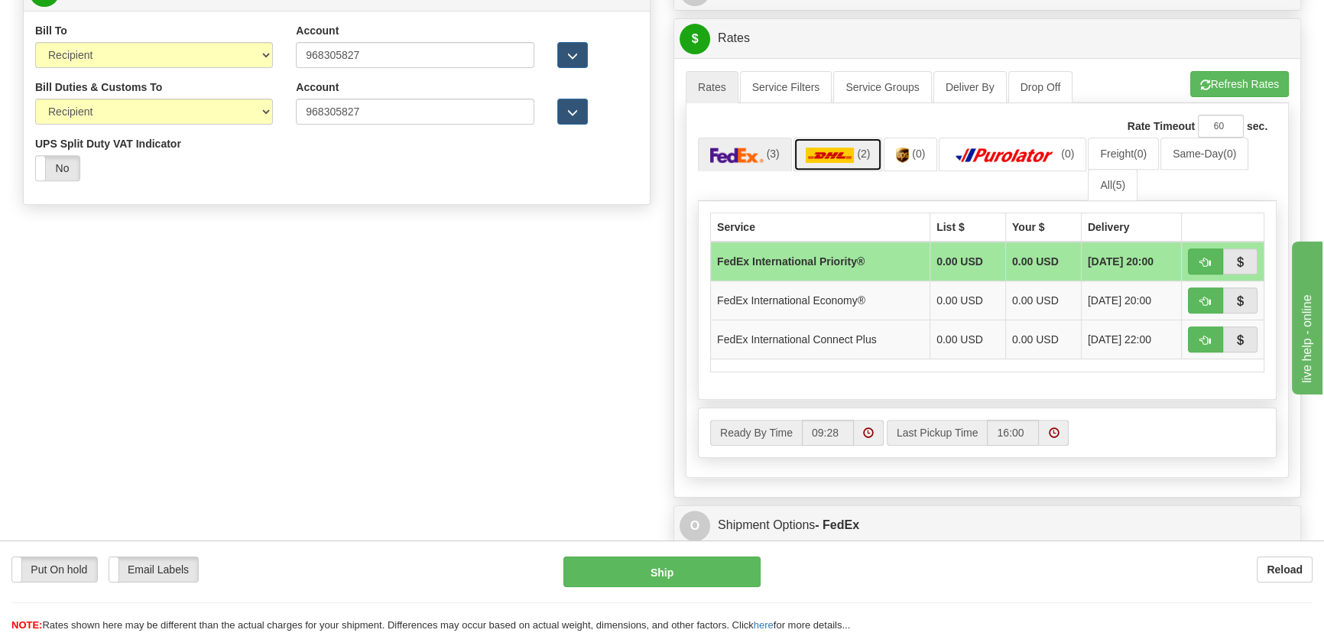
click at [844, 149] on img at bounding box center [829, 154] width 49 height 15
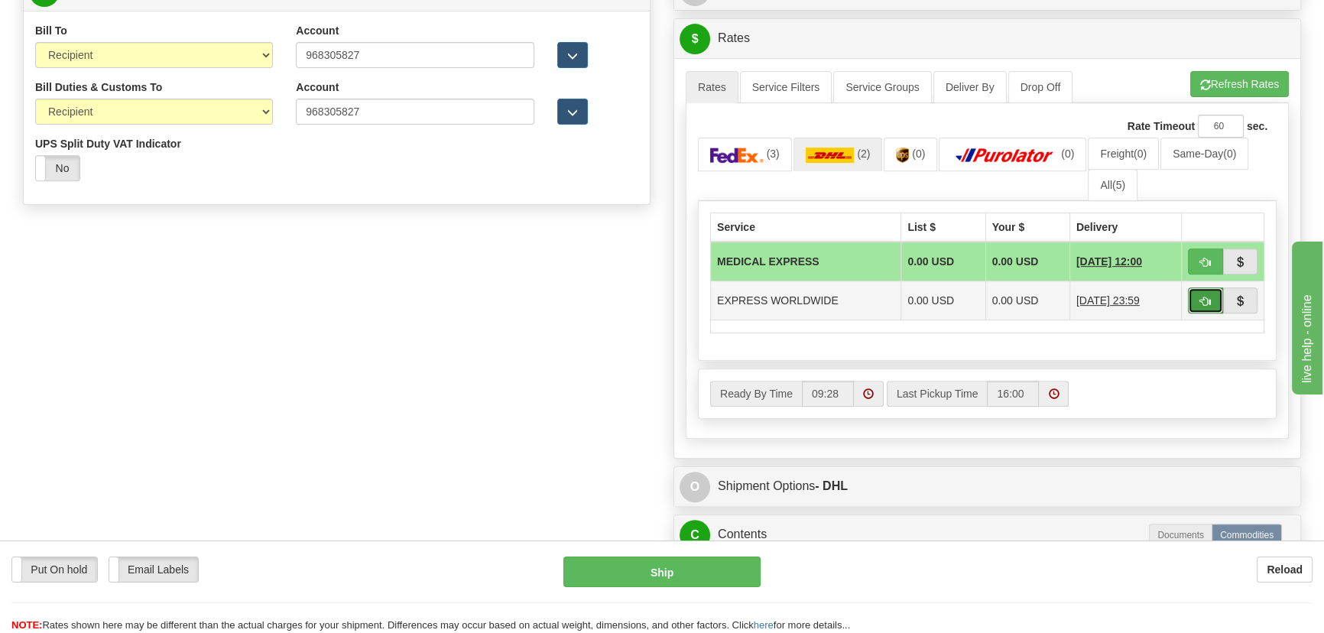
click at [1207, 303] on span "button" at bounding box center [1205, 302] width 11 height 10
type input "P"
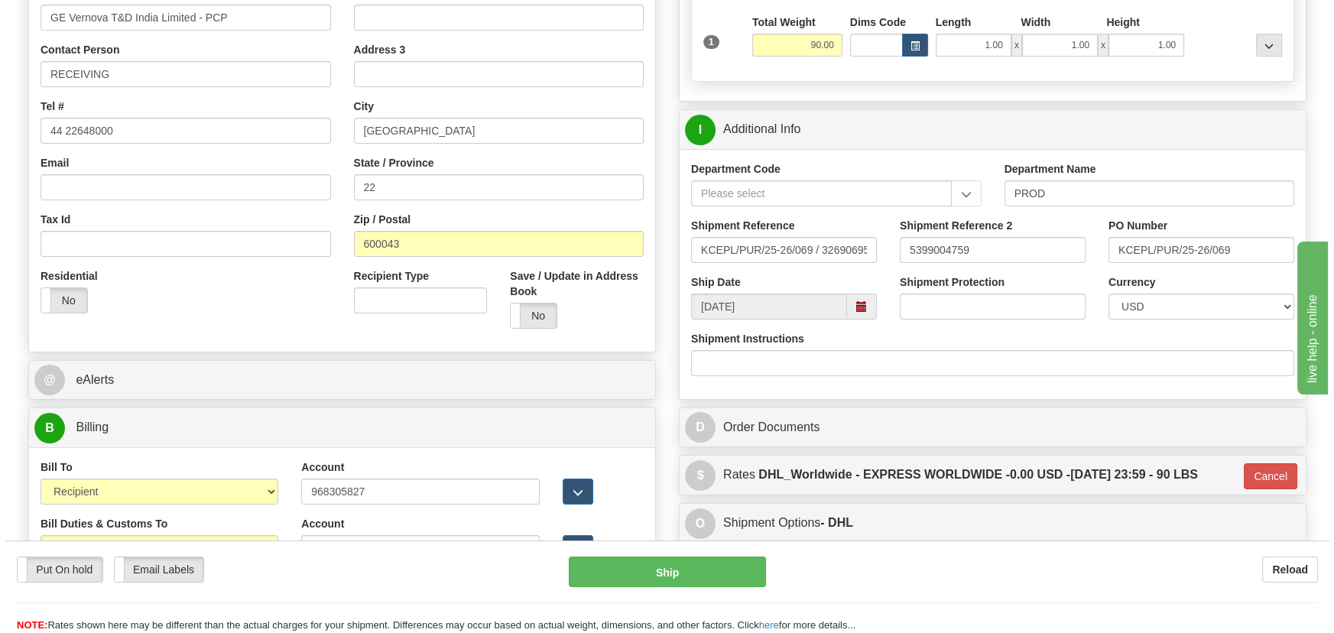
scroll to position [138, 0]
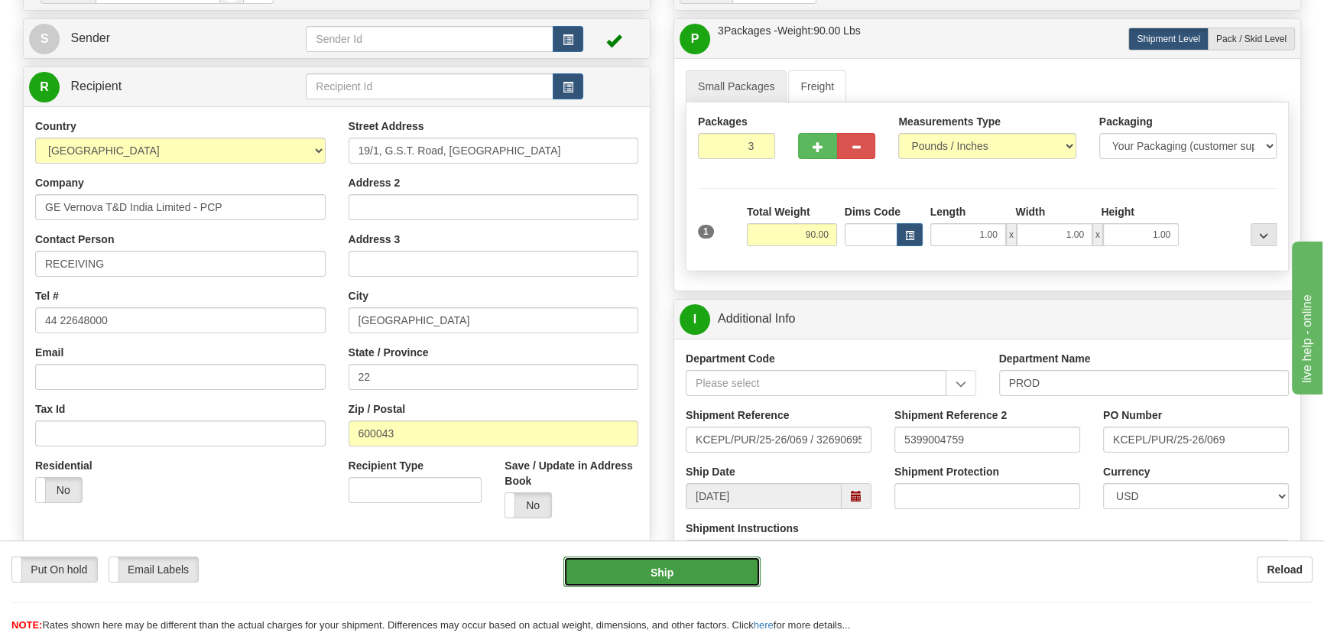
click at [663, 573] on button "Ship" at bounding box center [662, 571] width 198 height 31
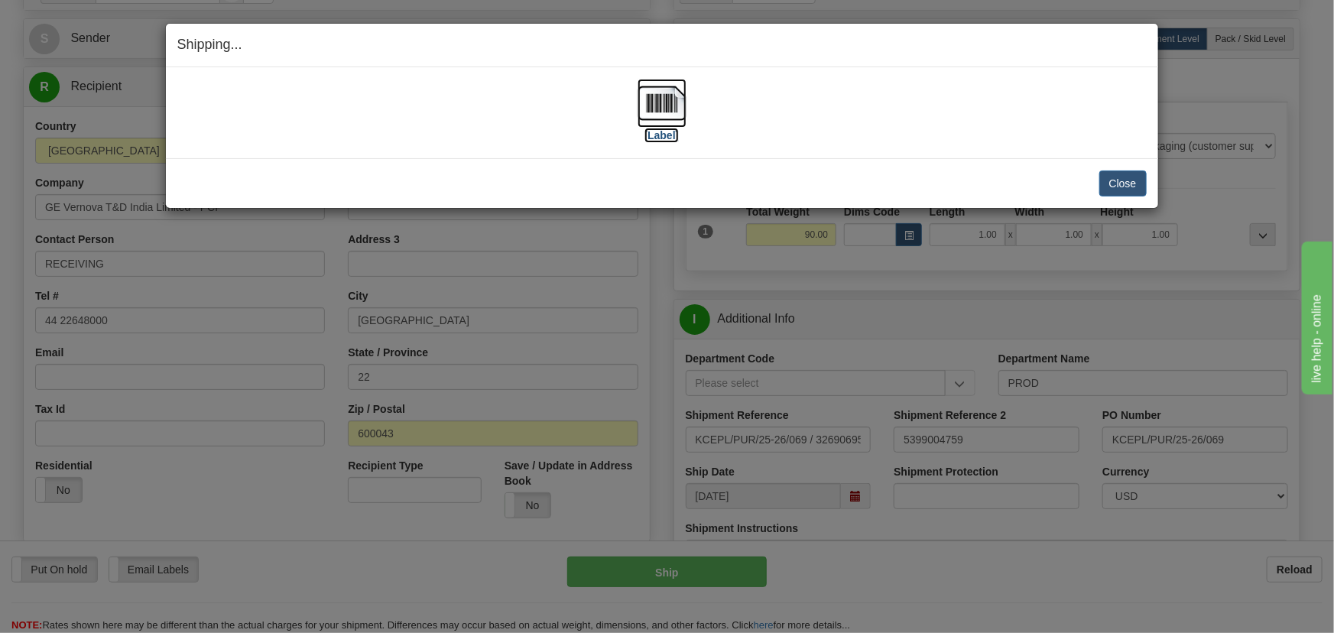
click at [660, 104] on img at bounding box center [661, 103] width 49 height 49
click at [1131, 187] on button "Close" at bounding box center [1122, 183] width 47 height 26
